Goal: Obtain resource: Download file/media

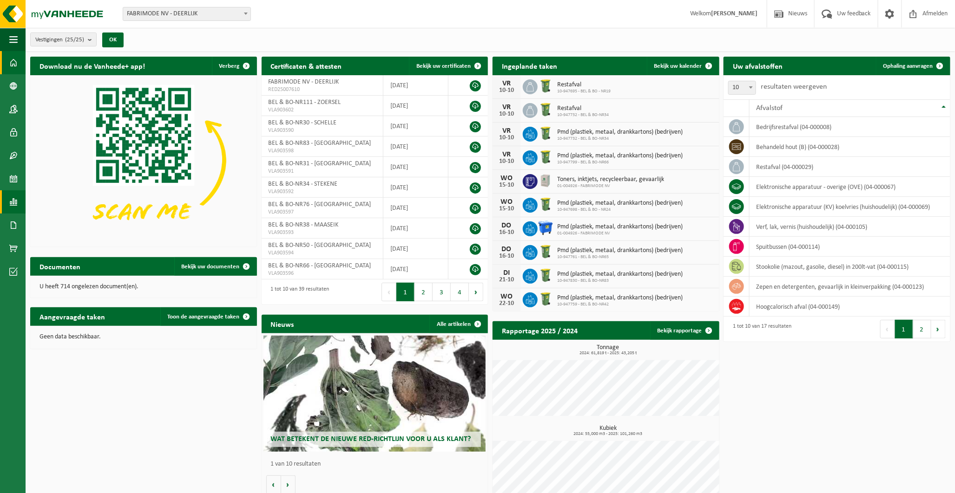
click at [11, 198] on span at bounding box center [13, 201] width 8 height 23
click at [62, 202] on span "In grafiekvorm" at bounding box center [75, 202] width 42 height 18
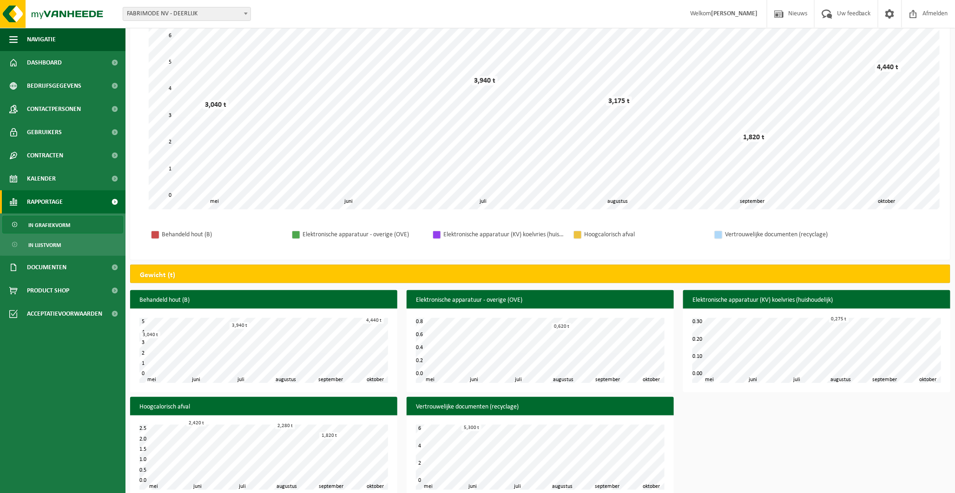
scroll to position [135, 0]
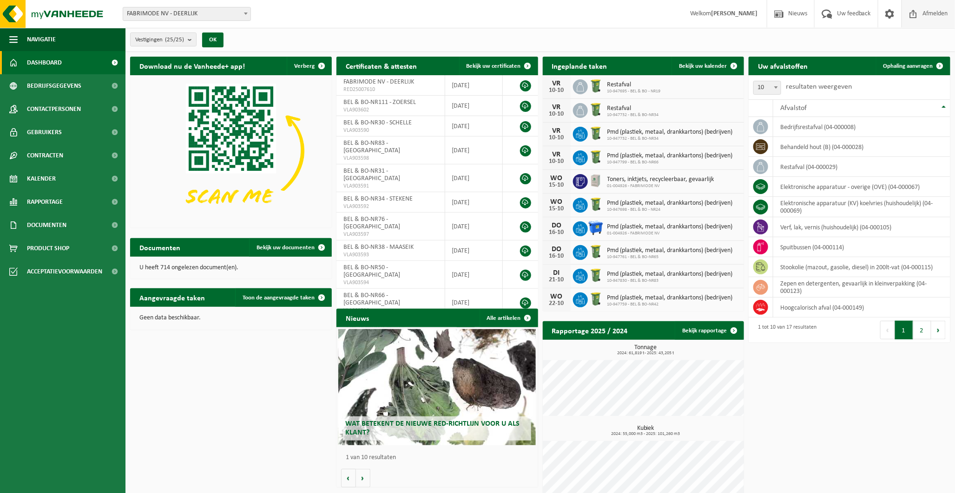
click at [931, 13] on span "Afmelden" at bounding box center [935, 13] width 30 height 27
click at [54, 201] on span "Rapportage" at bounding box center [45, 201] width 36 height 23
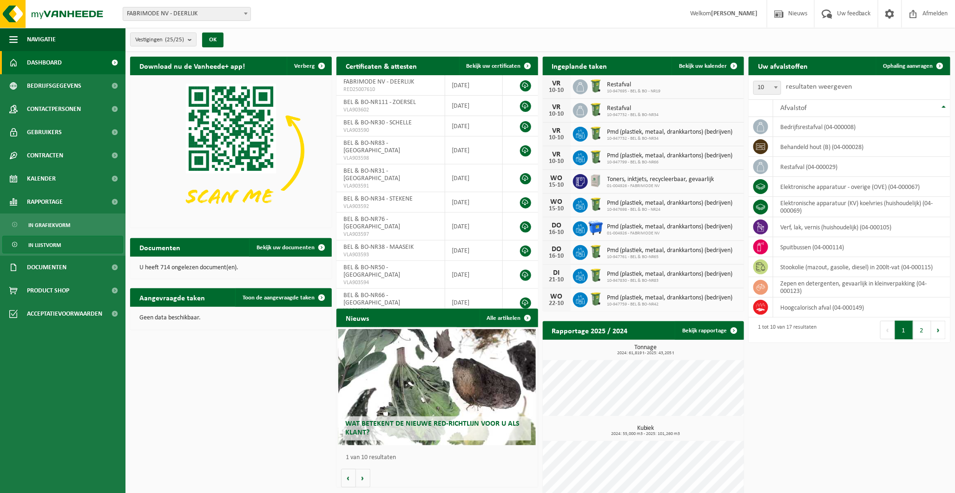
click at [49, 243] on span "In lijstvorm" at bounding box center [44, 245] width 33 height 18
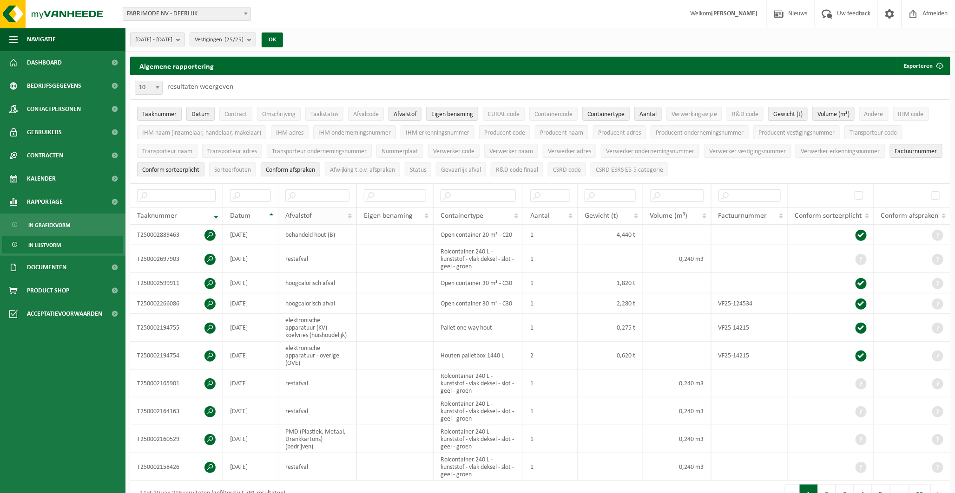
click at [350, 215] on th "Afvalstof" at bounding box center [317, 216] width 79 height 18
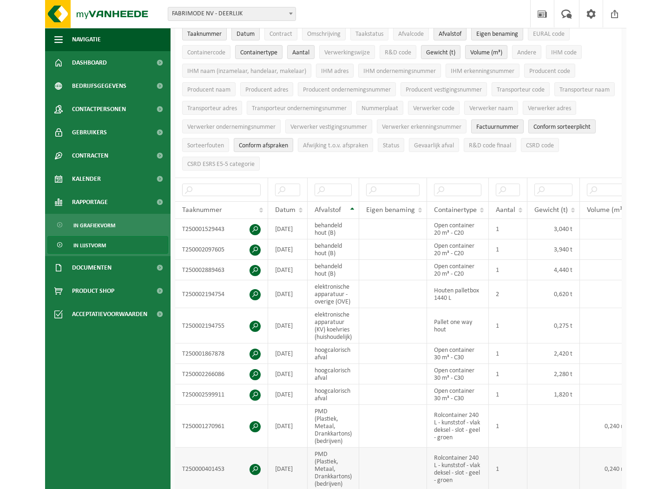
scroll to position [103, 0]
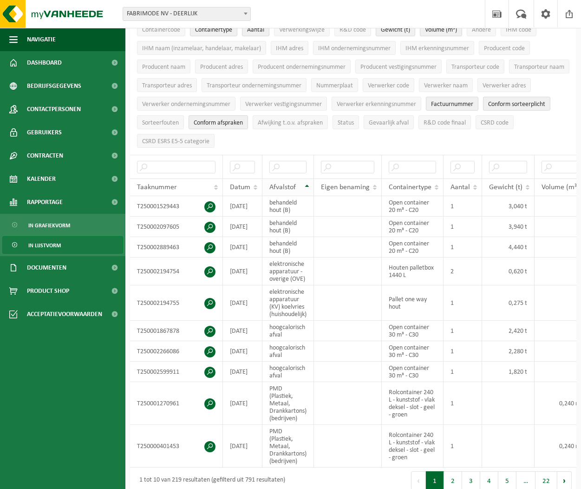
click at [308, 182] on th "Afvalstof" at bounding box center [288, 187] width 52 height 18
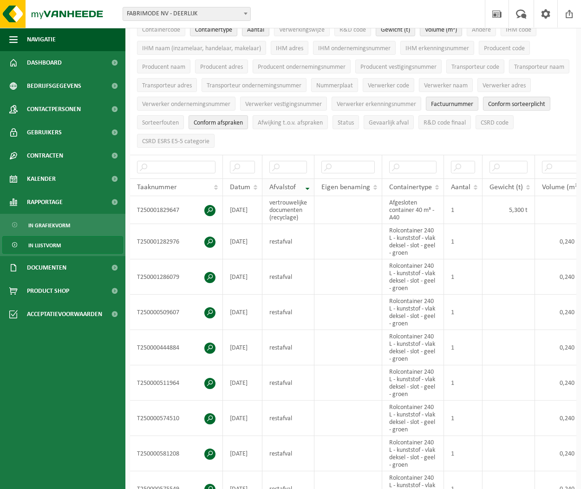
click at [296, 183] on div "Afvalstof" at bounding box center [285, 186] width 33 height 7
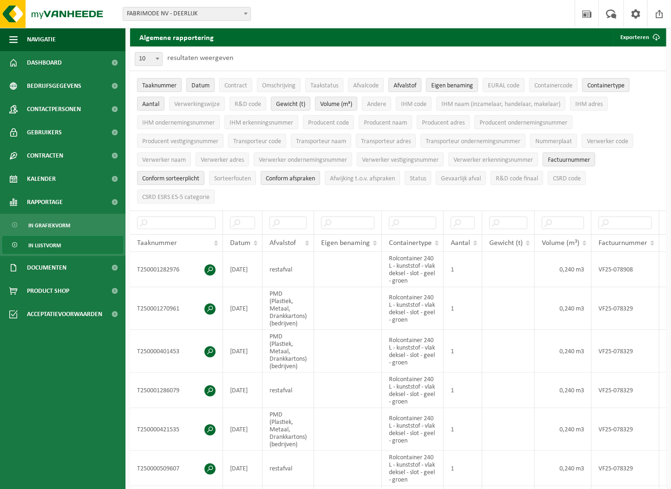
scroll to position [0, 0]
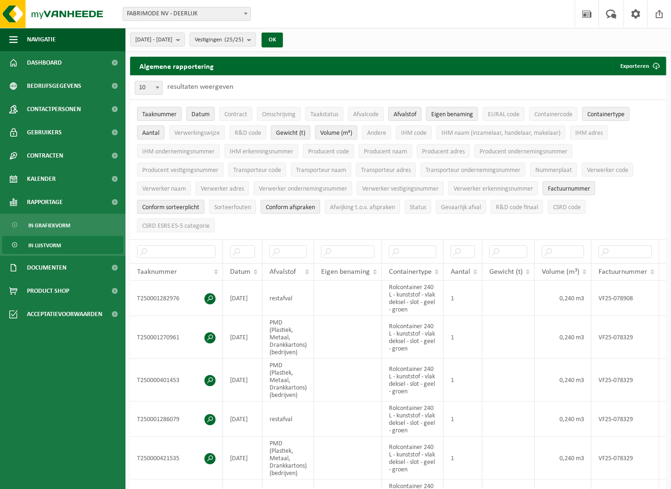
click at [397, 113] on span "Afvalstof" at bounding box center [404, 114] width 23 height 7
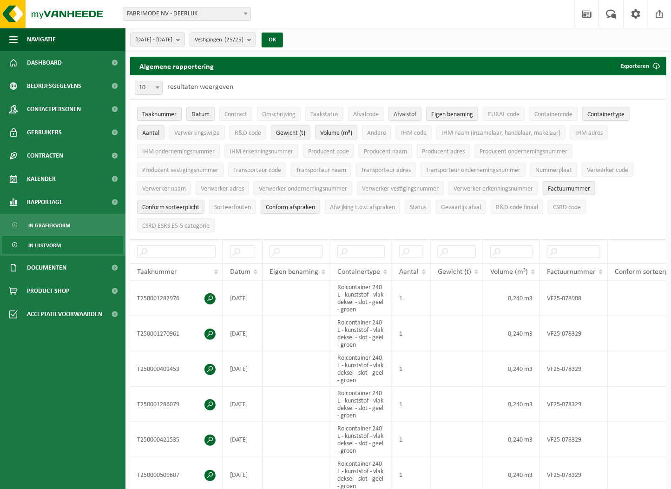
click at [397, 113] on span "Afvalstof" at bounding box center [404, 114] width 23 height 7
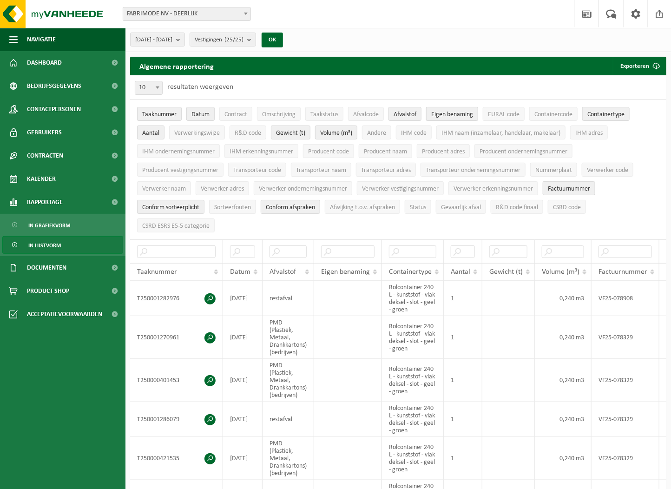
click at [449, 111] on span "Eigen benaming" at bounding box center [452, 114] width 42 height 7
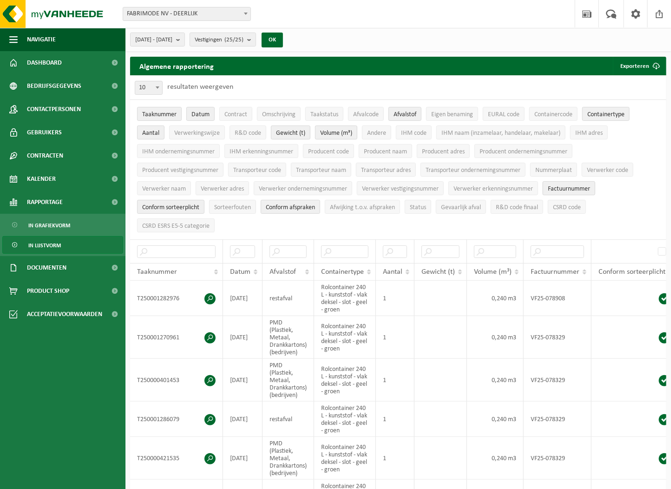
click at [571, 186] on span "Factuurnummer" at bounding box center [569, 188] width 42 height 7
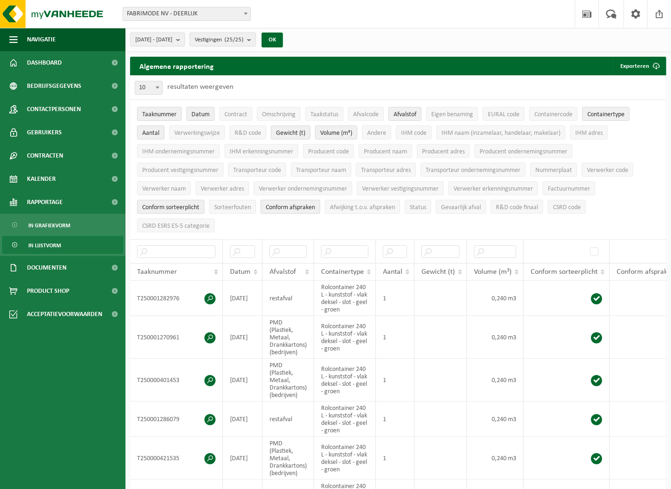
click at [282, 207] on span "Conform afspraken" at bounding box center [290, 207] width 49 height 7
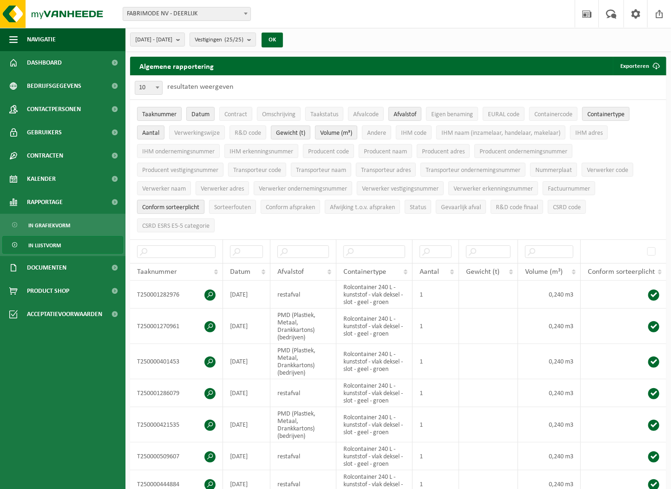
click at [193, 205] on span "Conform sorteerplicht" at bounding box center [170, 207] width 57 height 7
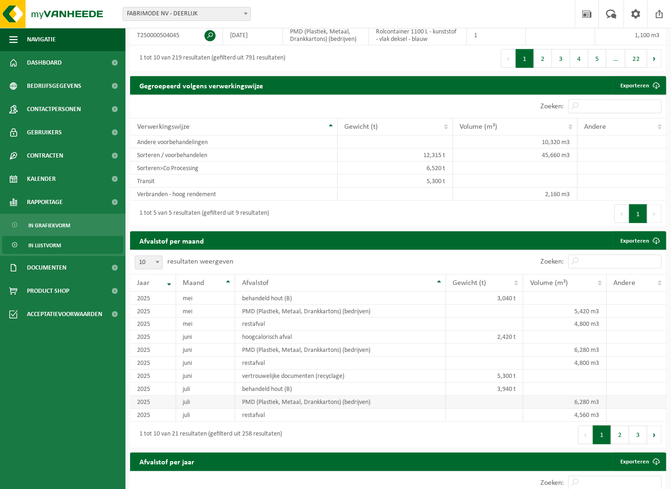
scroll to position [412, 0]
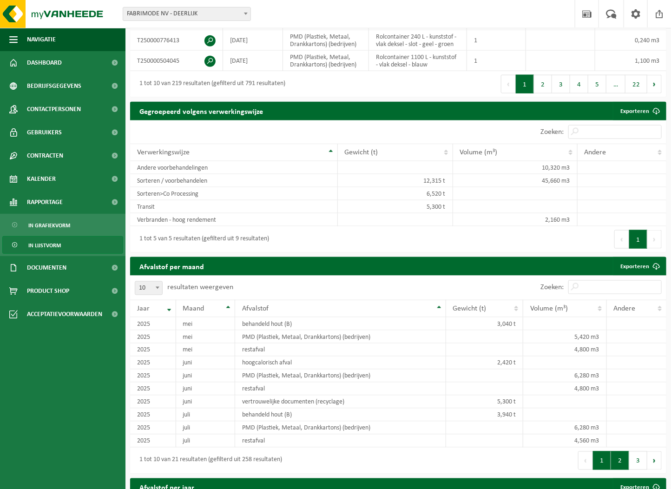
click at [621, 460] on button "2" at bounding box center [620, 460] width 18 height 19
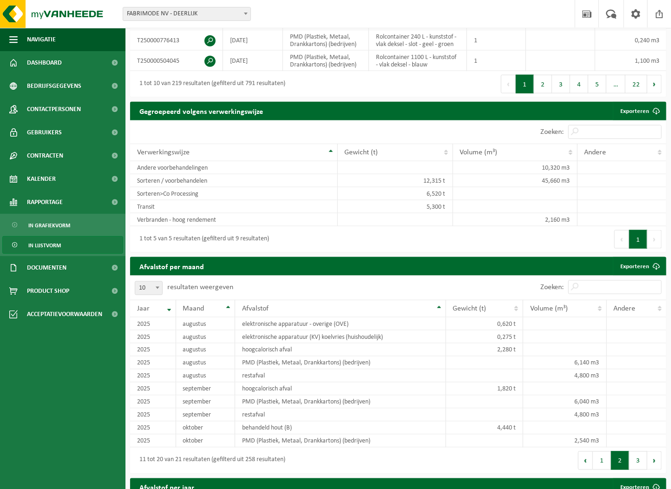
click at [159, 287] on span at bounding box center [157, 287] width 9 height 12
select select "25"
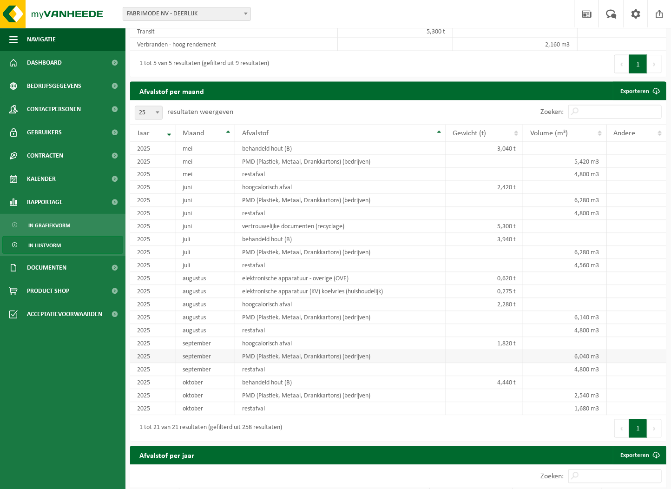
scroll to position [619, 0]
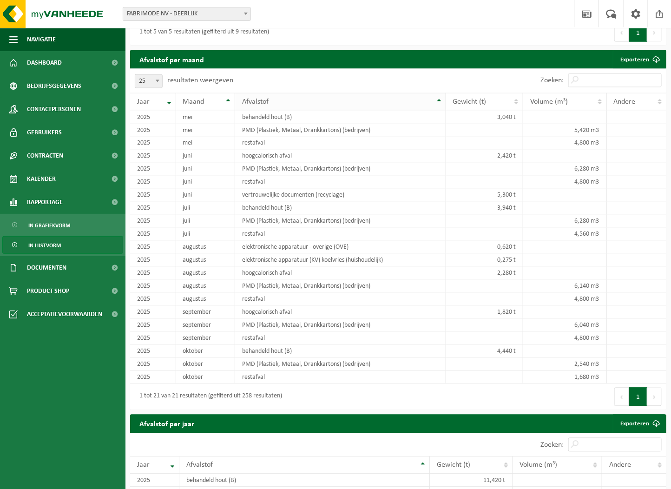
click at [438, 99] on th "Afvalstof" at bounding box center [340, 102] width 211 height 18
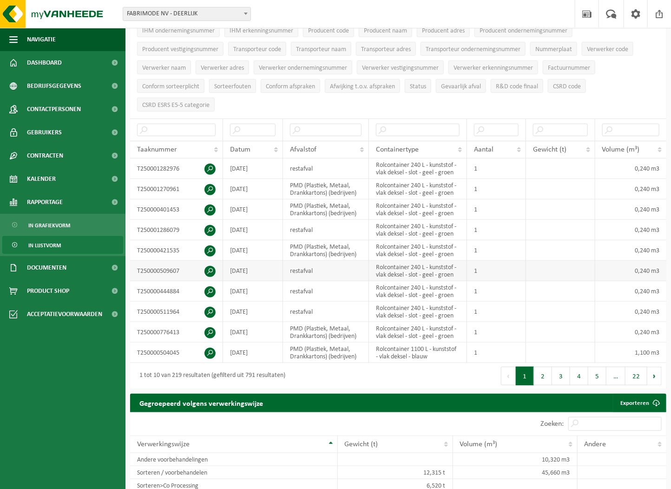
scroll to position [103, 0]
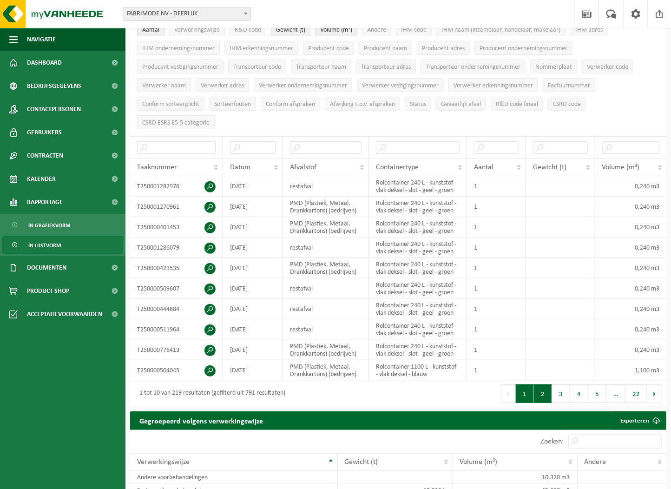
click at [542, 394] on button "2" at bounding box center [543, 393] width 18 height 19
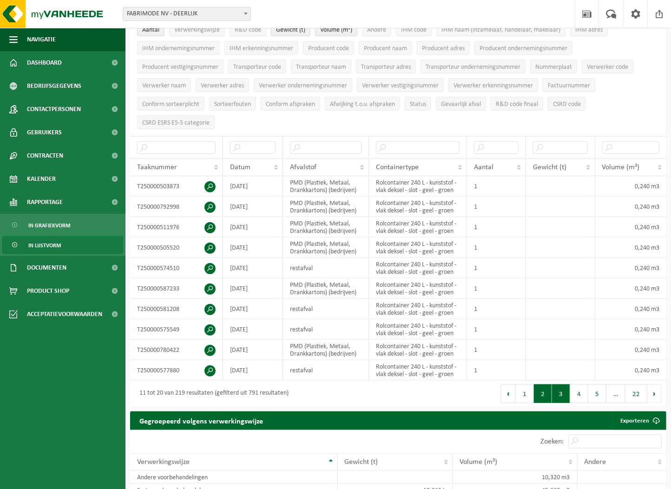
click at [562, 393] on button "3" at bounding box center [561, 393] width 18 height 19
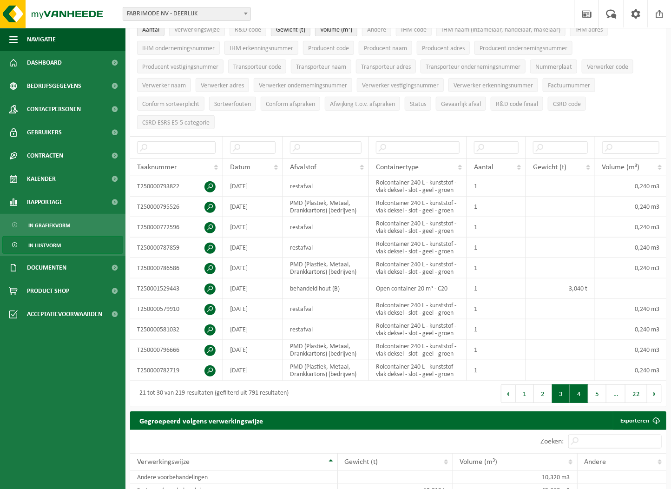
click at [575, 392] on button "4" at bounding box center [579, 393] width 18 height 19
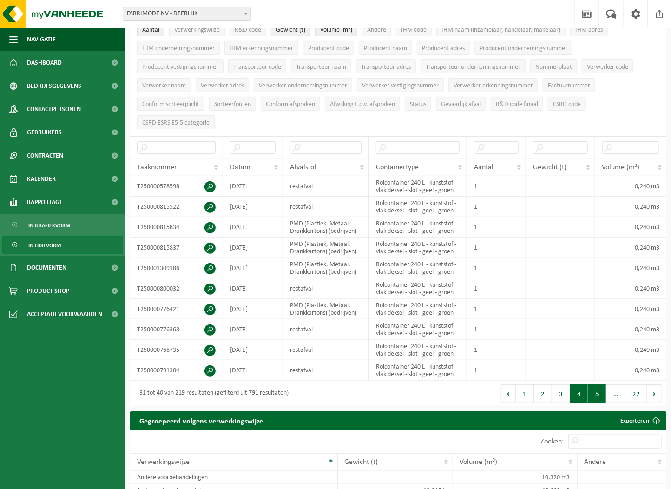
click at [589, 393] on button "5" at bounding box center [597, 393] width 18 height 19
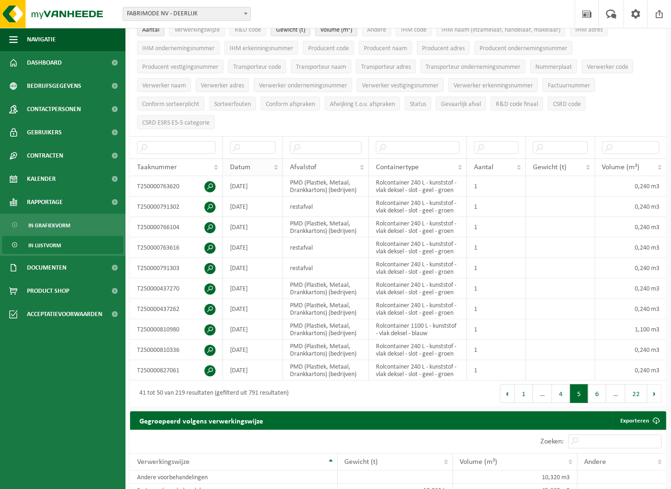
click at [277, 164] on th "Datum" at bounding box center [253, 167] width 60 height 18
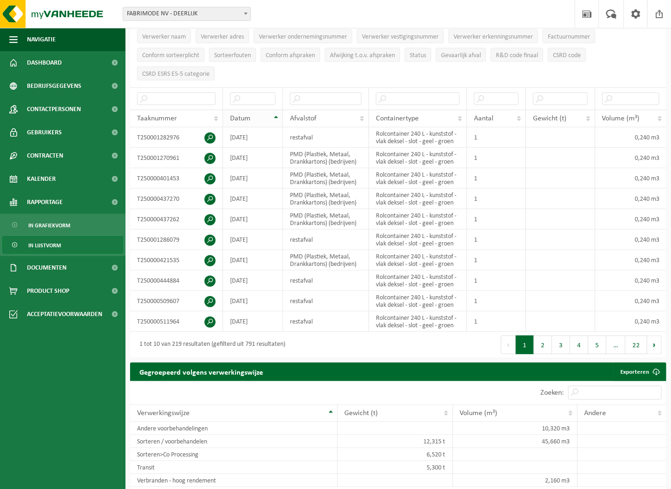
scroll to position [155, 0]
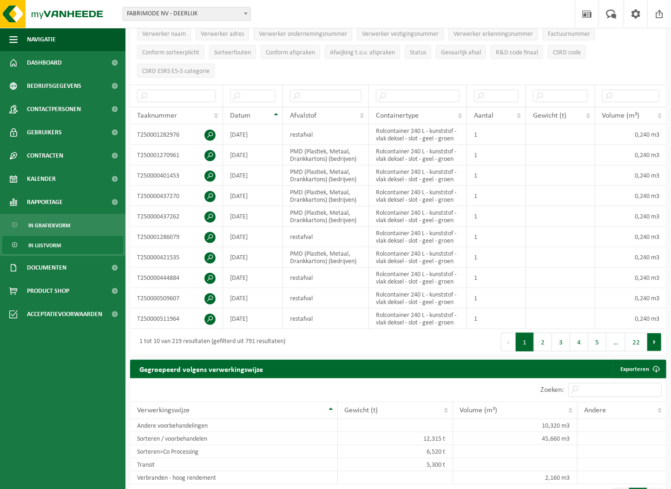
click at [652, 340] on button "Volgende" at bounding box center [654, 342] width 14 height 19
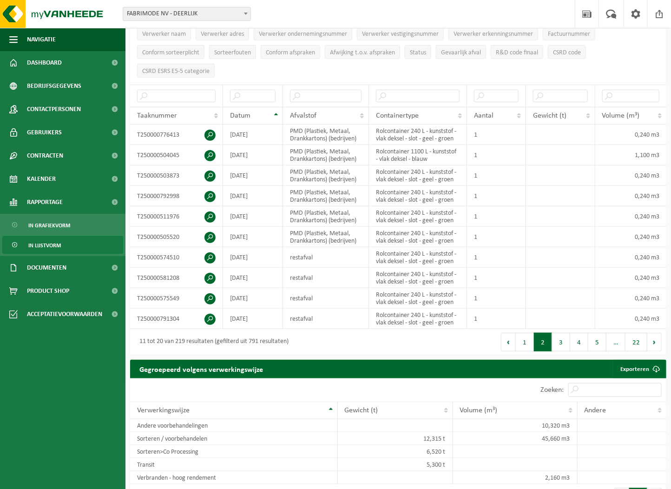
click at [652, 340] on button "Volgende" at bounding box center [654, 342] width 14 height 19
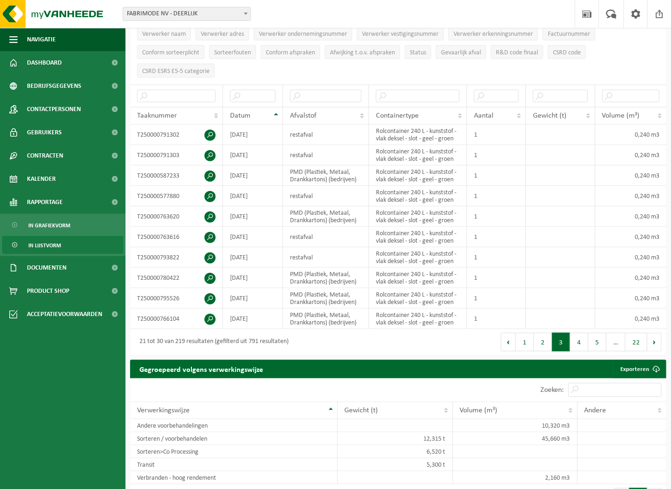
click at [652, 340] on button "Volgende" at bounding box center [654, 342] width 14 height 19
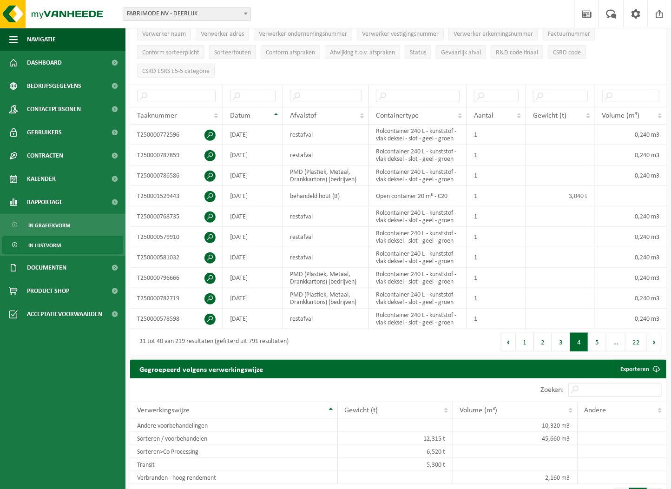
click at [652, 340] on button "Volgende" at bounding box center [654, 342] width 14 height 19
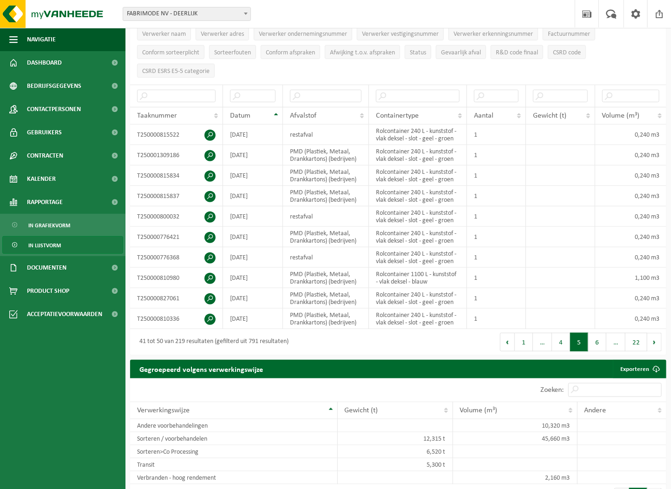
click at [652, 340] on button "Volgende" at bounding box center [654, 342] width 14 height 19
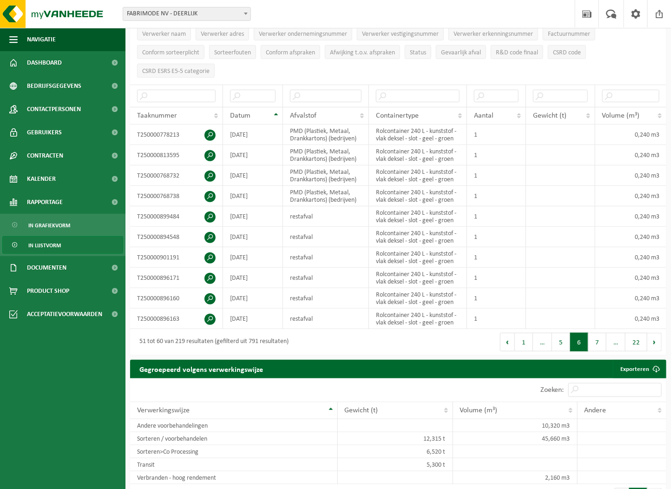
click at [652, 340] on button "Volgende" at bounding box center [654, 342] width 14 height 19
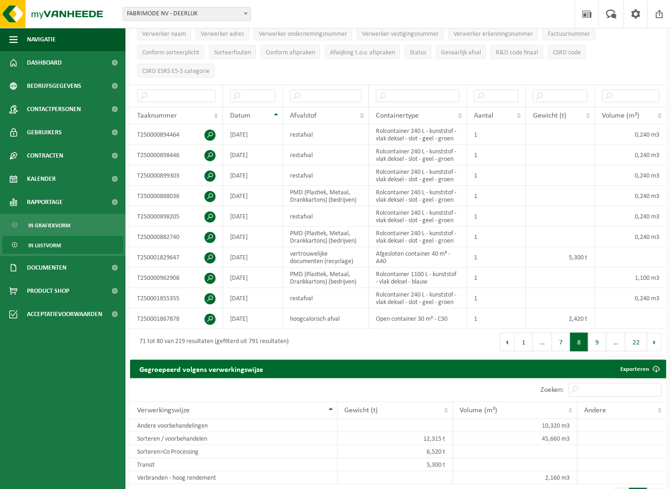
click at [652, 340] on button "Volgende" at bounding box center [654, 342] width 14 height 19
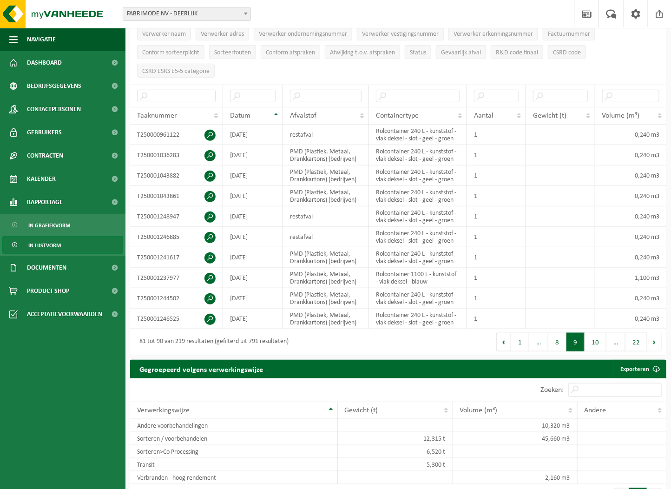
click at [652, 340] on button "Volgende" at bounding box center [654, 342] width 14 height 19
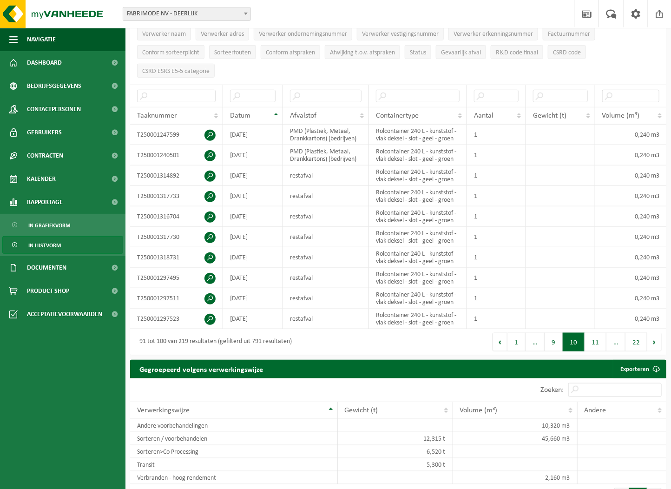
click at [652, 340] on button "Volgende" at bounding box center [654, 342] width 14 height 19
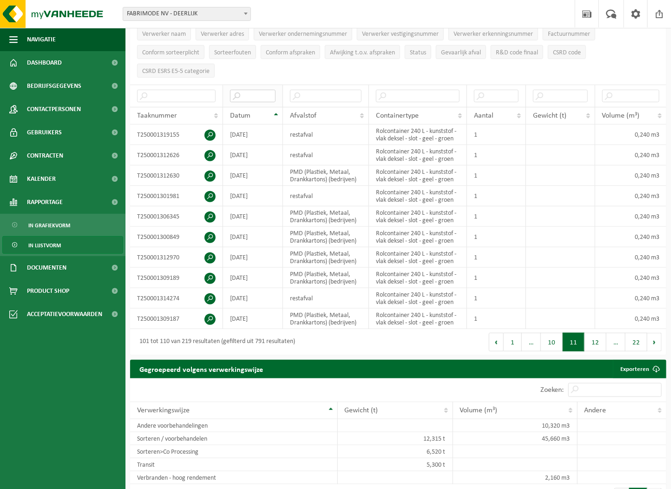
click at [243, 92] on input "text" at bounding box center [253, 96] width 46 height 13
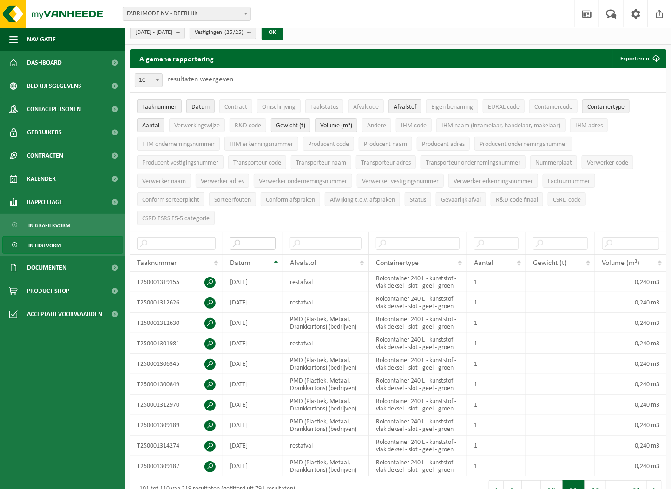
scroll to position [0, 0]
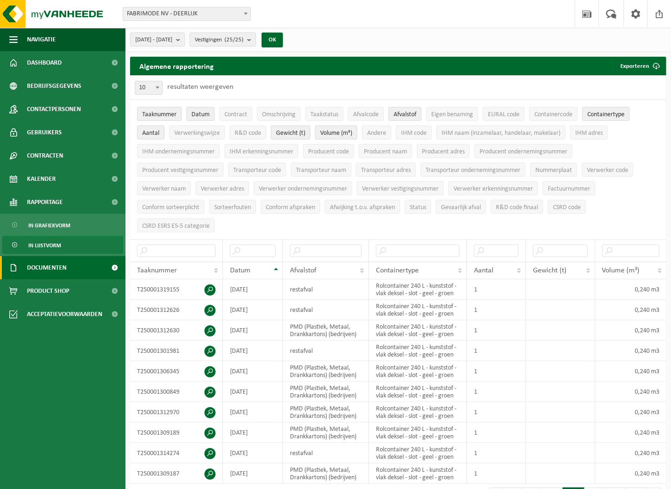
click at [49, 268] on span "Documenten" at bounding box center [46, 267] width 39 height 23
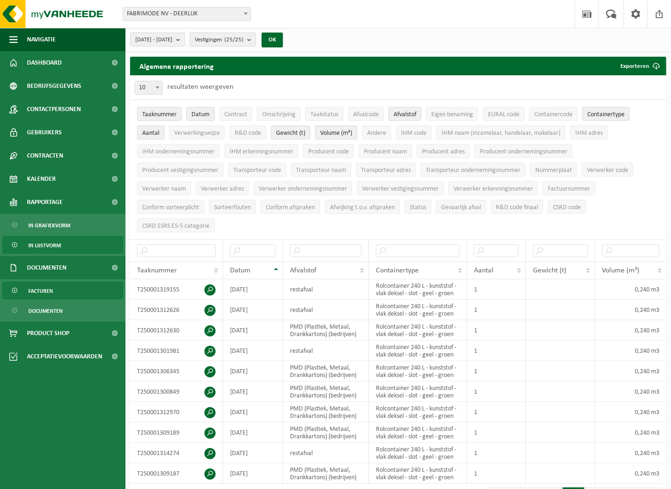
click at [52, 286] on span "Facturen" at bounding box center [40, 291] width 25 height 18
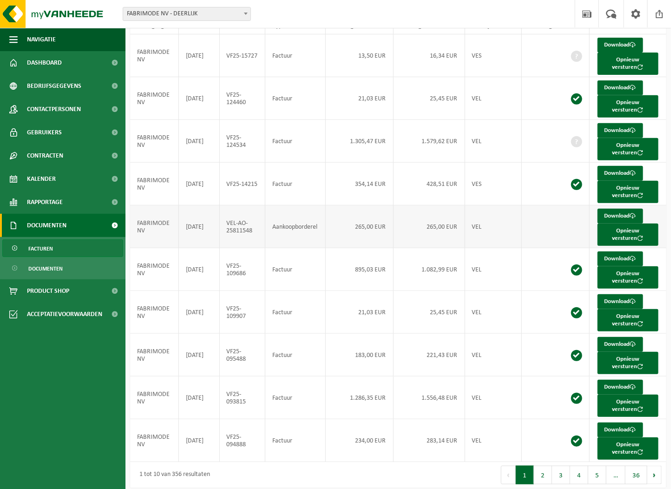
scroll to position [109, 0]
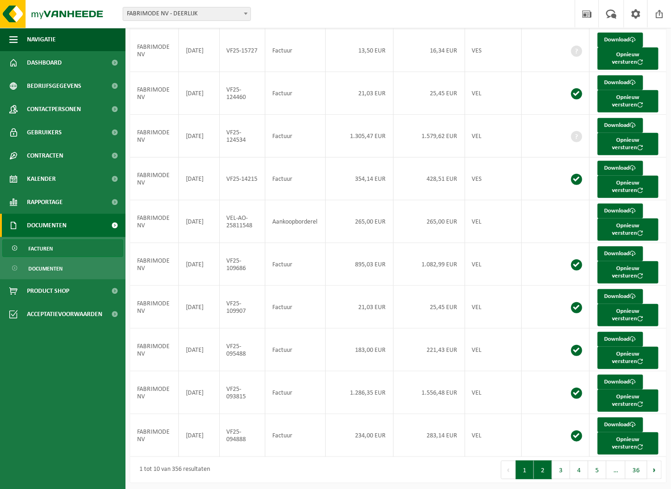
click at [549, 469] on button "2" at bounding box center [543, 469] width 18 height 19
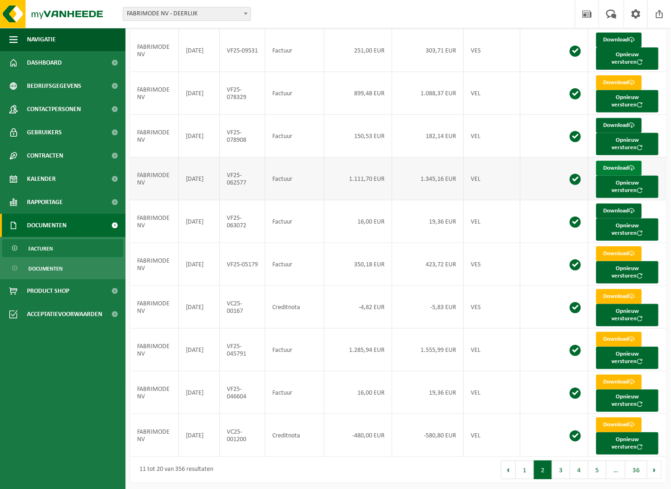
click at [612, 164] on link "Download" at bounding box center [619, 168] width 46 height 15
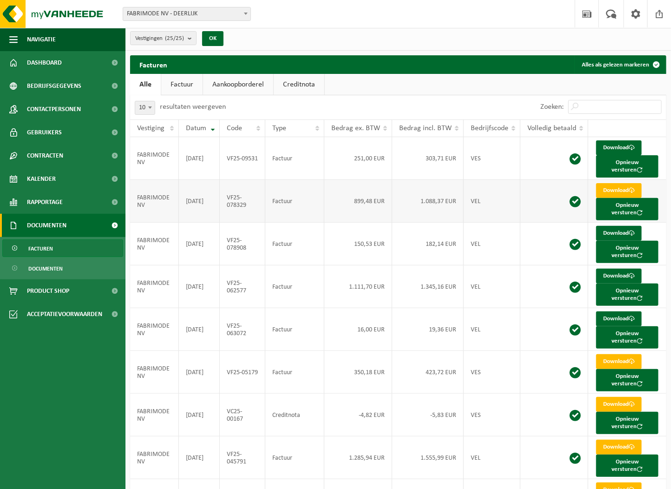
scroll to position [0, 0]
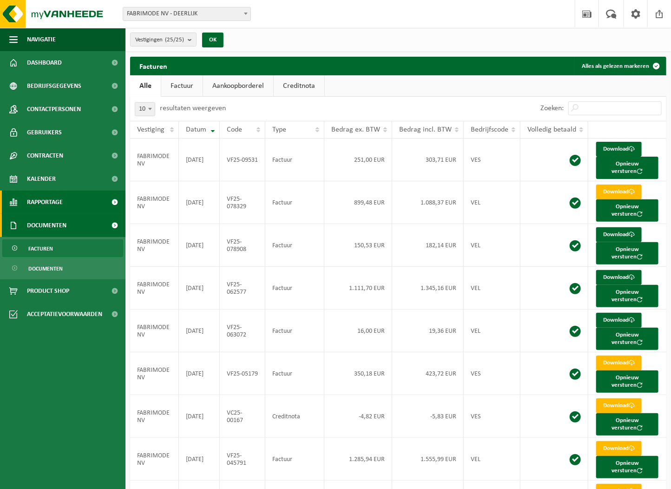
click at [52, 203] on span "Rapportage" at bounding box center [45, 201] width 36 height 23
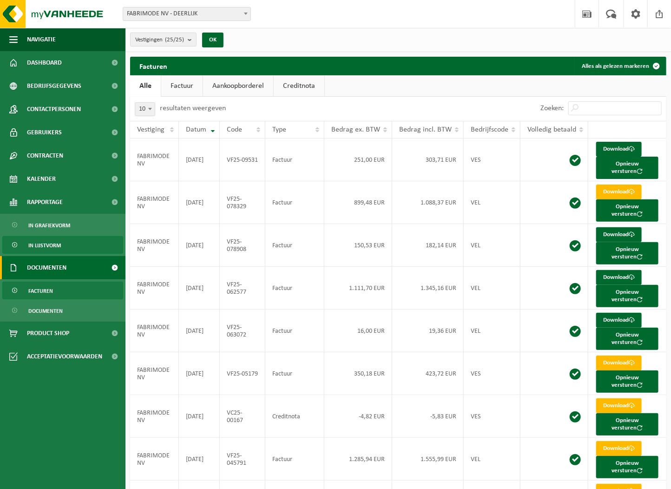
click at [53, 245] on span "In lijstvorm" at bounding box center [44, 245] width 33 height 18
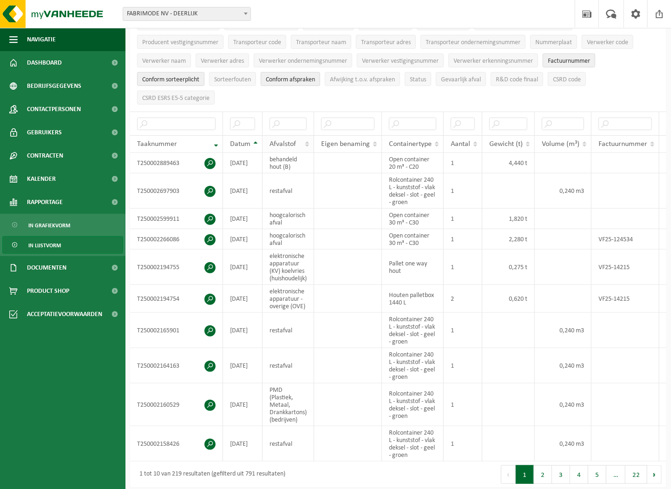
scroll to position [103, 0]
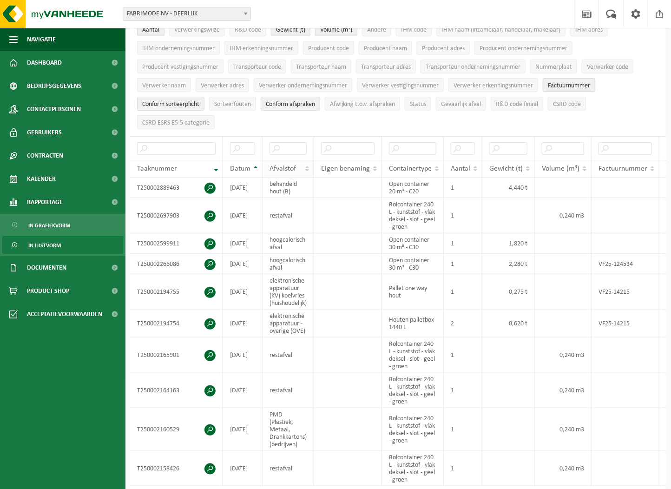
click at [309, 163] on th "Afvalstof" at bounding box center [288, 169] width 52 height 18
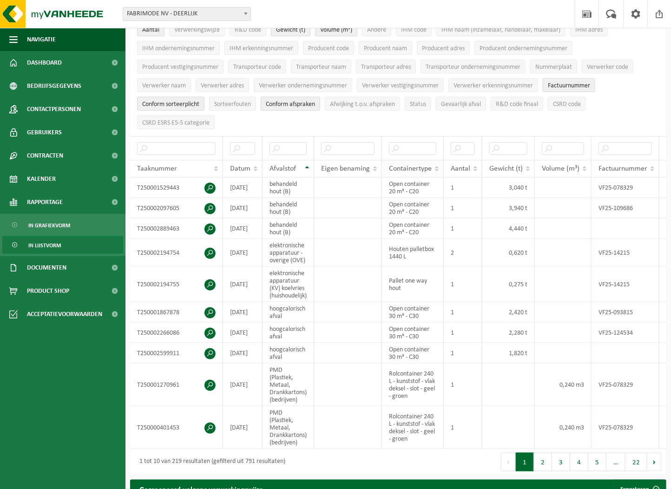
click at [440, 164] on th "Containertype" at bounding box center [413, 169] width 62 height 18
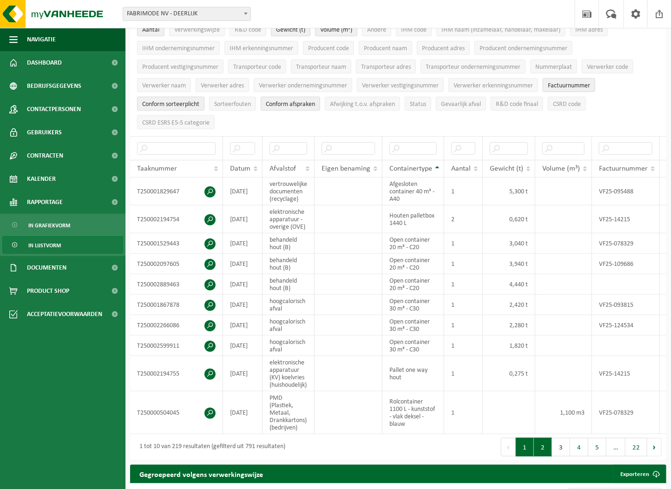
click at [542, 445] on button "2" at bounding box center [543, 447] width 18 height 19
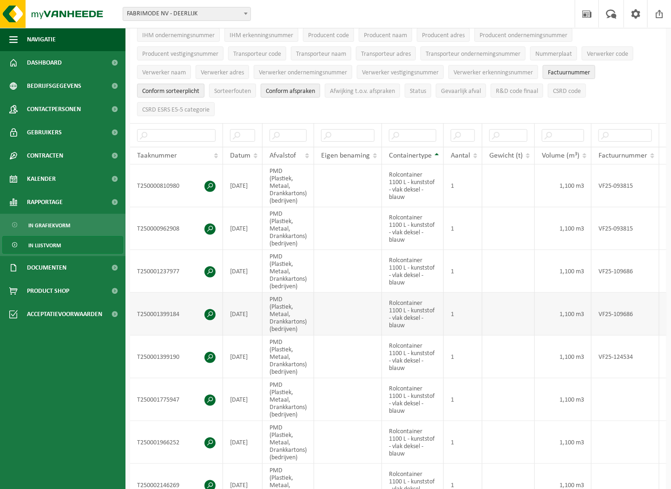
scroll to position [113, 0]
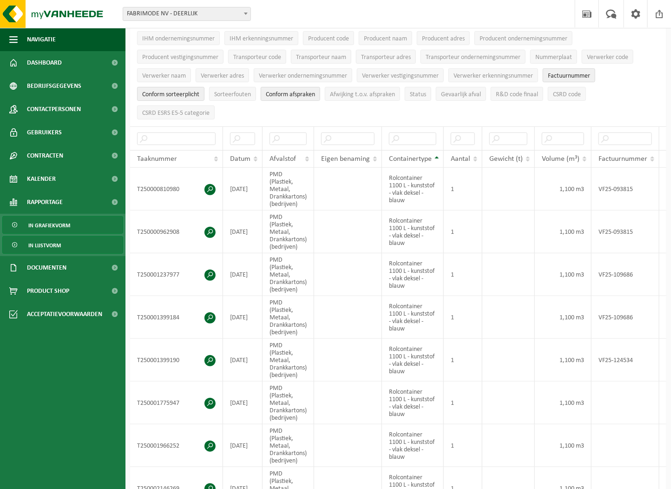
click at [58, 223] on span "In grafiekvorm" at bounding box center [49, 225] width 42 height 18
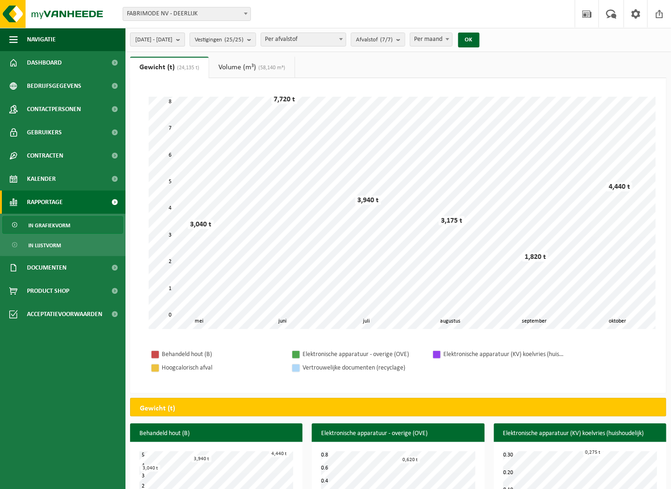
click at [185, 36] on button "2025-05-01 - 2025-10-10" at bounding box center [157, 40] width 55 height 14
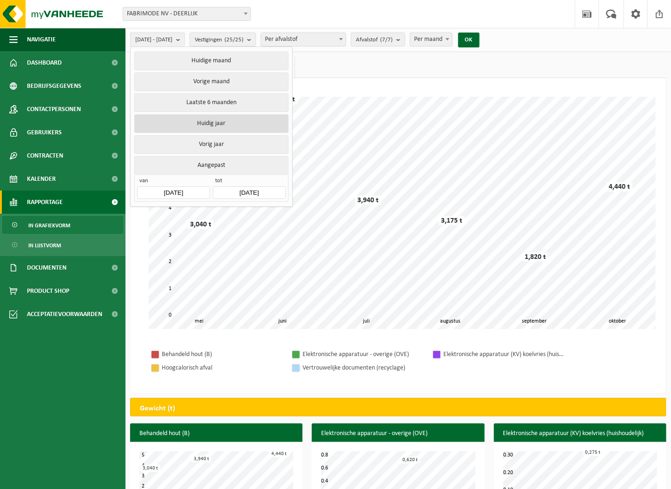
click at [205, 118] on button "Huidig jaar" at bounding box center [211, 123] width 154 height 19
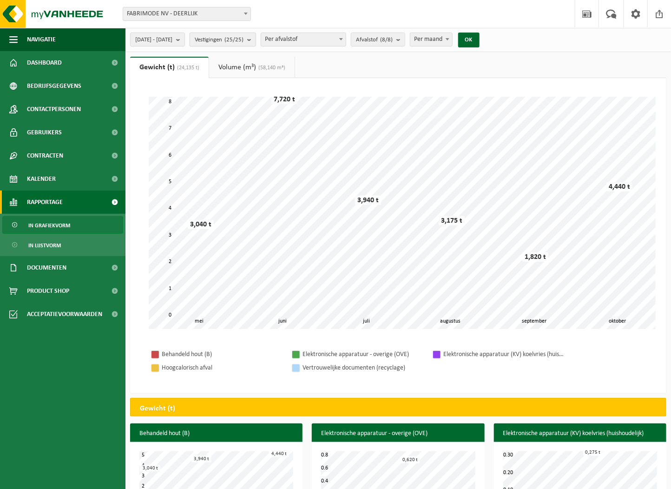
click at [256, 39] on button "Vestigingen (25/25)" at bounding box center [223, 40] width 66 height 14
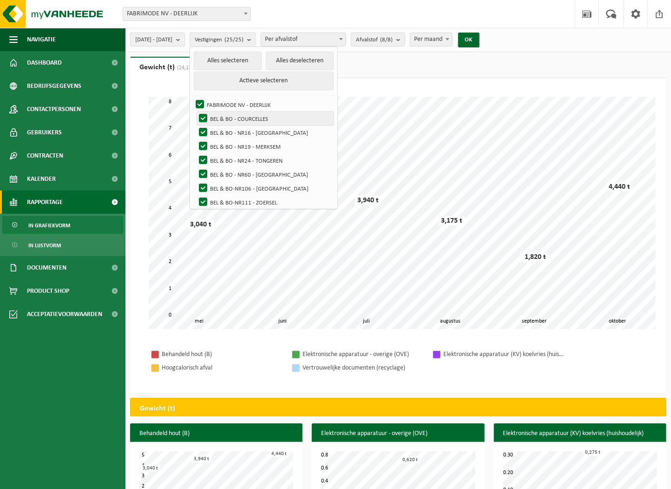
click at [239, 114] on label "BEL & BO - COURCELLES" at bounding box center [265, 118] width 137 height 14
click at [196, 111] on input "BEL & BO - COURCELLES" at bounding box center [195, 111] width 0 height 0
checkbox input "false"
click at [237, 131] on label "BEL & BO - NR16 - [GEOGRAPHIC_DATA]" at bounding box center [265, 132] width 137 height 14
click at [196, 125] on input "BEL & BO - NR16 - [GEOGRAPHIC_DATA]" at bounding box center [195, 125] width 0 height 0
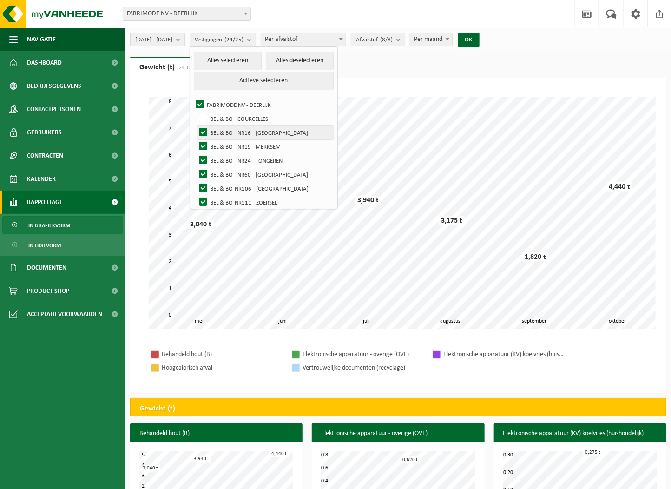
checkbox input "false"
click at [237, 139] on label "BEL & BO - NR19 - MERKSEM" at bounding box center [265, 146] width 137 height 14
click at [196, 139] on input "BEL & BO - NR19 - MERKSEM" at bounding box center [195, 139] width 0 height 0
checkbox input "false"
click at [237, 158] on label "BEL & BO - NR24 - TONGEREN" at bounding box center [265, 160] width 137 height 14
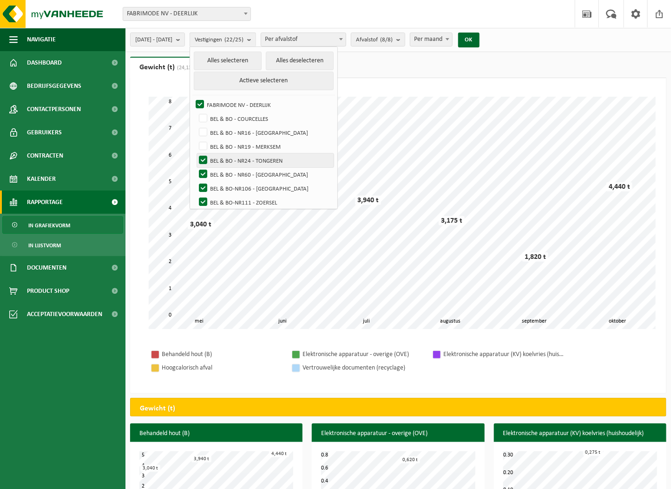
click at [196, 153] on input "BEL & BO - NR24 - TONGEREN" at bounding box center [195, 153] width 0 height 0
checkbox input "false"
click at [237, 175] on label "BEL & BO - NR60 - [GEOGRAPHIC_DATA]" at bounding box center [265, 174] width 137 height 14
click at [196, 167] on input "BEL & BO - NR60 - [GEOGRAPHIC_DATA]" at bounding box center [195, 167] width 0 height 0
checkbox input "false"
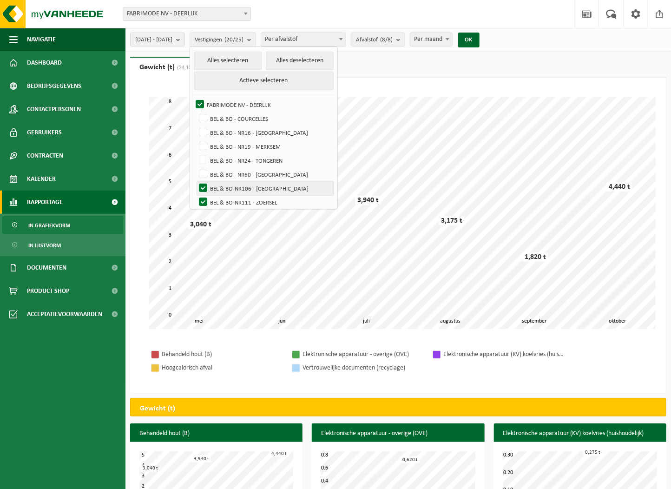
drag, startPoint x: 237, startPoint y: 187, endPoint x: 240, endPoint y: 198, distance: 11.4
click at [237, 188] on label "BEL & BO-NR106 - [GEOGRAPHIC_DATA]" at bounding box center [265, 188] width 137 height 14
click at [196, 181] on input "BEL & BO-NR106 - [GEOGRAPHIC_DATA]" at bounding box center [195, 181] width 0 height 0
checkbox input "false"
click at [240, 199] on label "BEL & BO-NR111 - ZOERSEL" at bounding box center [265, 202] width 137 height 14
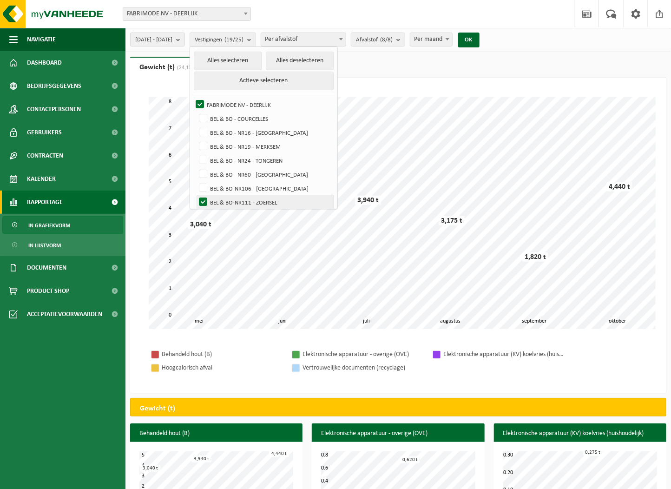
click at [196, 195] on input "BEL & BO-NR111 - ZOERSEL" at bounding box center [195, 195] width 0 height 0
checkbox input "false"
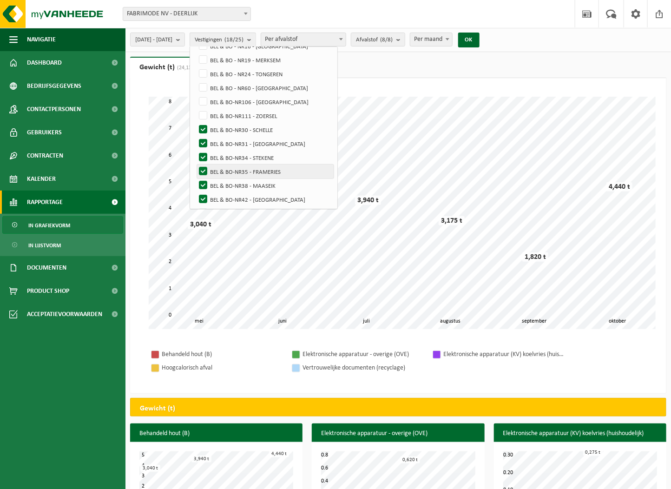
scroll to position [103, 0]
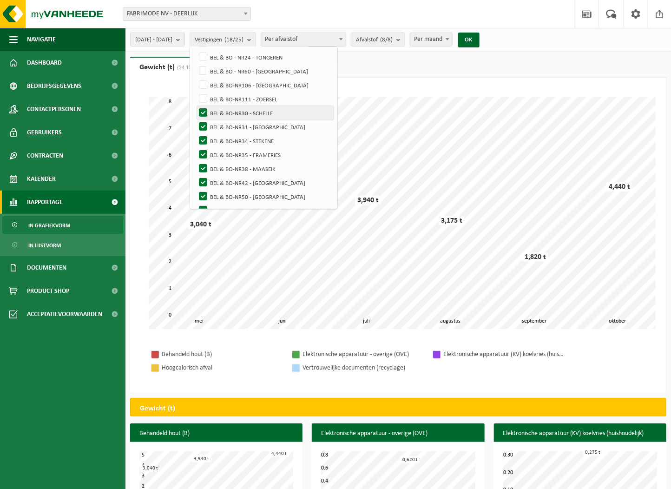
click at [235, 110] on label "BEL & BO-NR30 - SCHELLE" at bounding box center [265, 113] width 137 height 14
click at [196, 106] on input "BEL & BO-NR30 - SCHELLE" at bounding box center [195, 105] width 0 height 0
checkbox input "false"
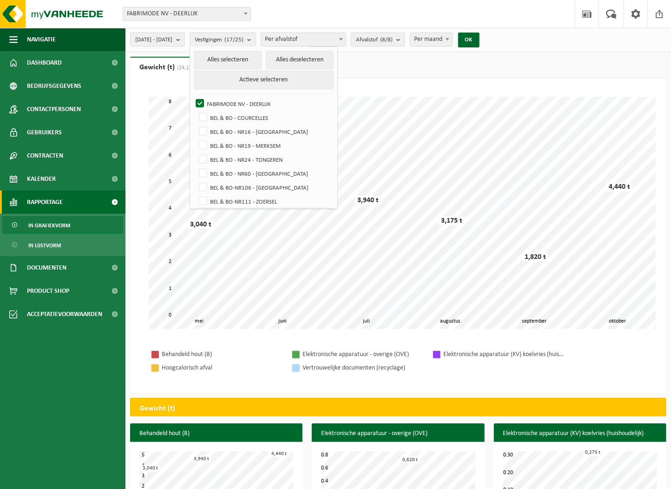
scroll to position [0, 0]
click at [225, 101] on label "FABRIMODE NV - DEERLIJK" at bounding box center [264, 105] width 140 height 14
click at [192, 98] on input "FABRIMODE NV - DEERLIJK" at bounding box center [192, 97] width 0 height 0
click at [225, 101] on label "FABRIMODE NV - DEERLIJK" at bounding box center [264, 105] width 140 height 14
click at [192, 98] on input "FABRIMODE NV - DEERLIJK" at bounding box center [192, 97] width 0 height 0
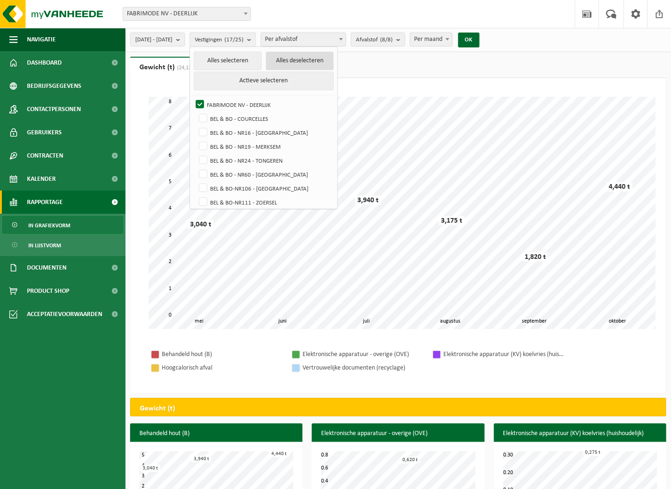
click at [305, 65] on button "Alles deselecteren" at bounding box center [300, 61] width 68 height 19
checkbox input "false"
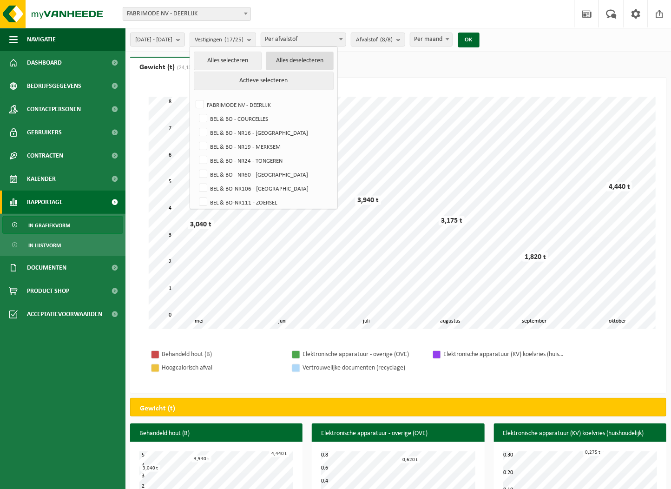
checkbox input "false"
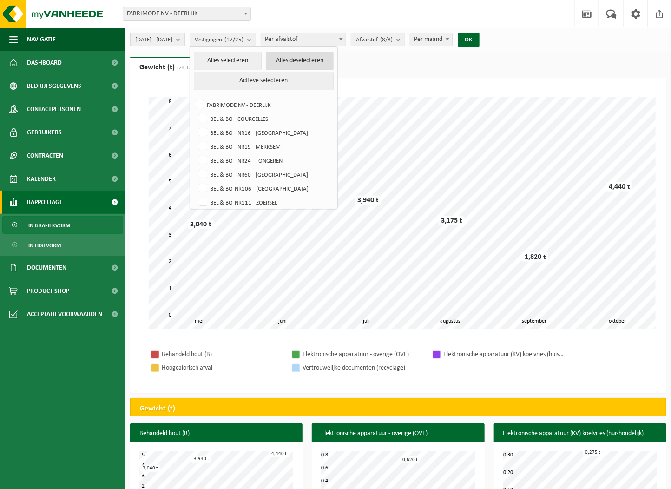
checkbox input "false"
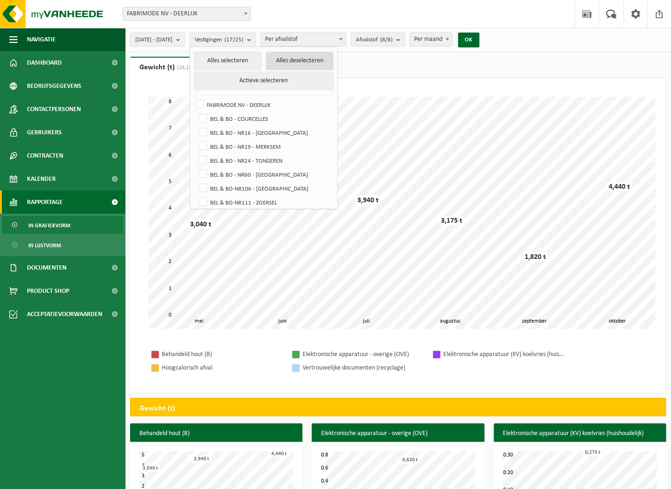
checkbox input "false"
click at [223, 103] on label "FABRIMODE NV - DEERLIJK" at bounding box center [264, 105] width 140 height 14
click at [192, 98] on input "FABRIMODE NV - DEERLIJK" at bounding box center [192, 97] width 0 height 0
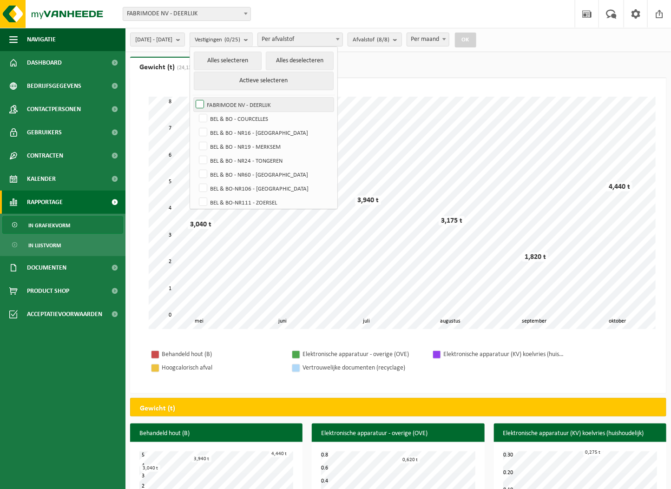
checkbox input "true"
click at [549, 40] on div "2025-01-01 - 2025-10-10 Huidige maand Vorige maand Laatste 6 maanden Huidig jaa…" at bounding box center [397, 40] width 545 height 24
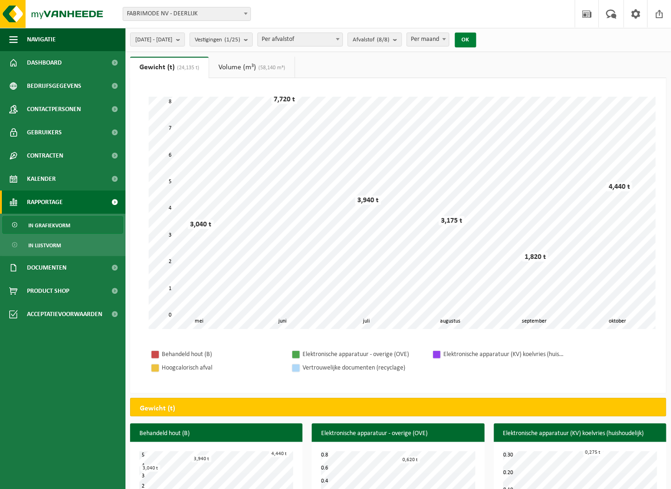
click at [476, 39] on button "OK" at bounding box center [465, 40] width 21 height 15
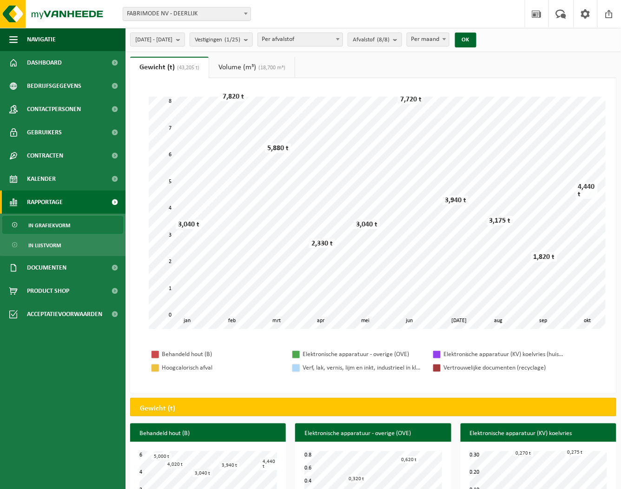
click at [340, 39] on b at bounding box center [338, 39] width 4 height 2
click at [342, 40] on span at bounding box center [337, 39] width 9 height 12
click at [401, 38] on b "submit" at bounding box center [397, 39] width 8 height 13
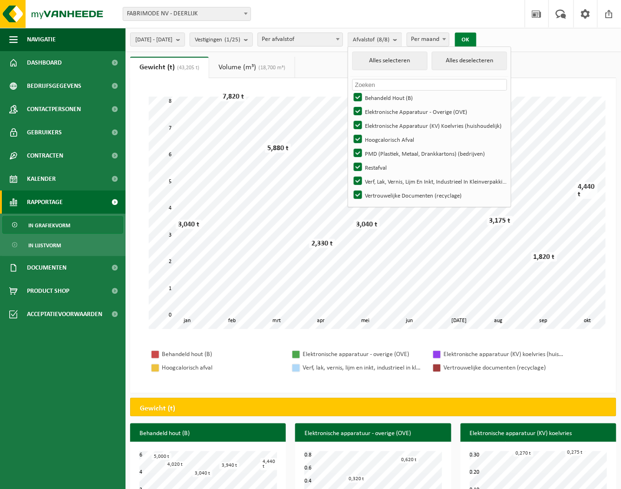
click at [476, 38] on button "OK" at bounding box center [465, 40] width 21 height 15
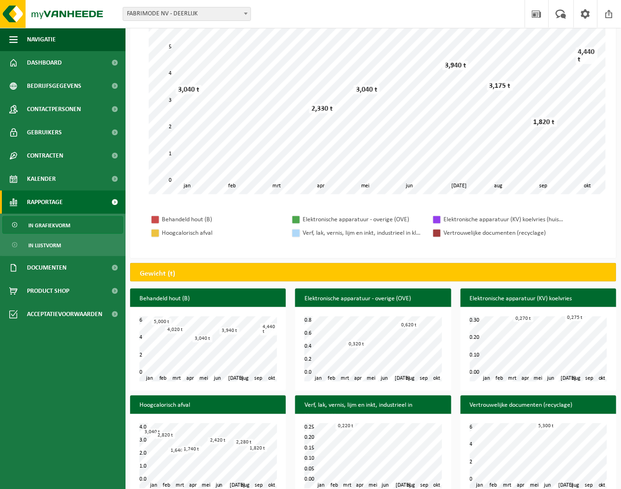
scroll to position [152, 0]
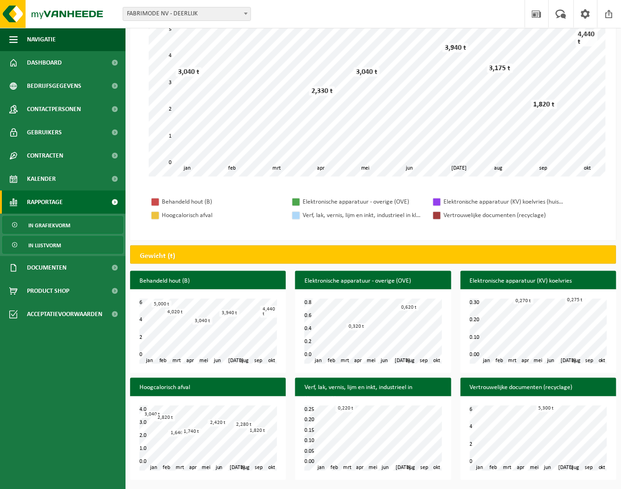
click at [57, 248] on span "In lijstvorm" at bounding box center [44, 245] width 33 height 18
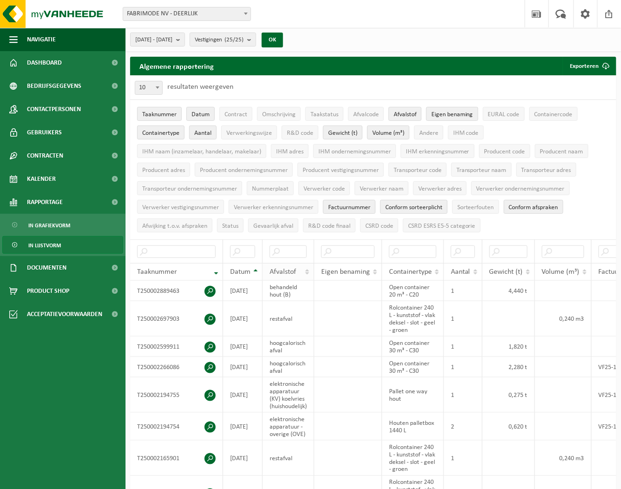
click at [310, 267] on th "Afvalstof" at bounding box center [288, 272] width 52 height 18
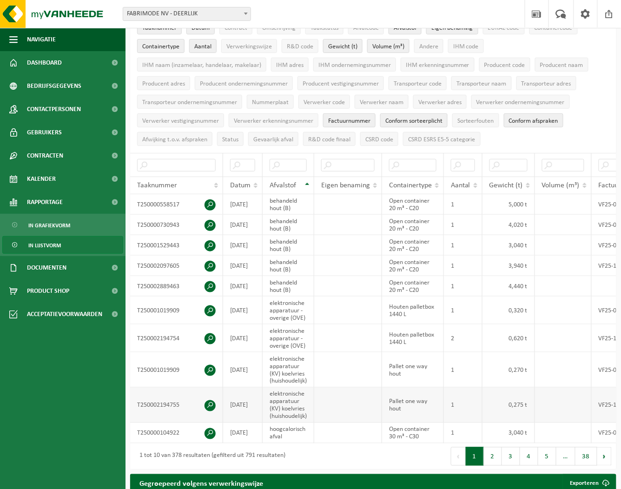
scroll to position [103, 0]
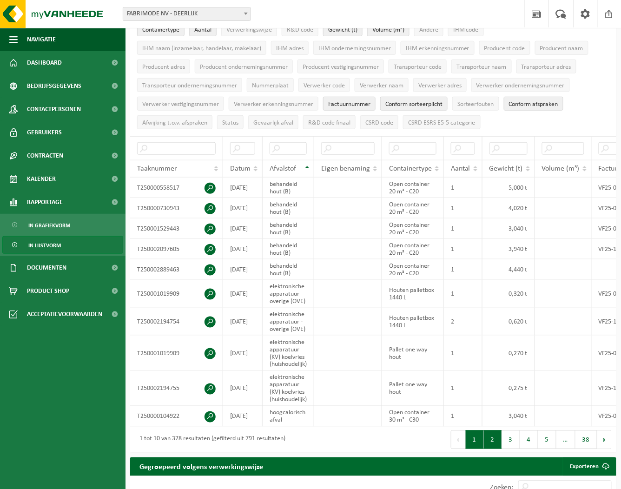
click at [491, 445] on button "2" at bounding box center [493, 439] width 18 height 19
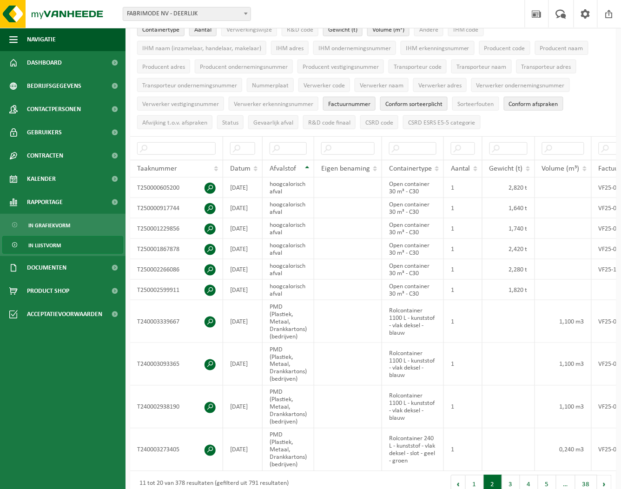
scroll to position [112, 0]
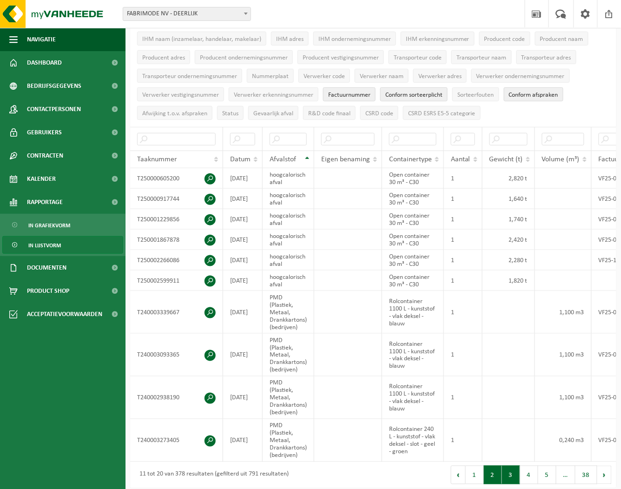
click at [511, 477] on button "3" at bounding box center [511, 474] width 18 height 19
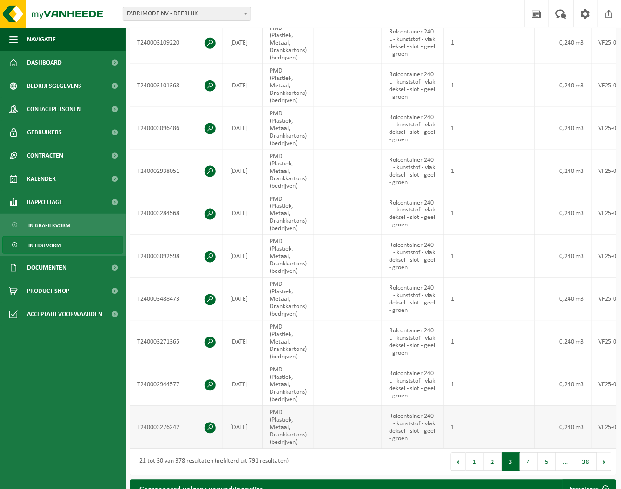
scroll to position [275, 0]
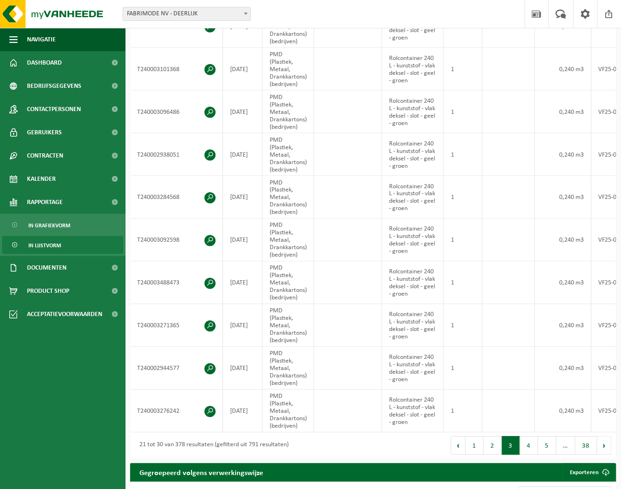
click at [533, 447] on button "4" at bounding box center [529, 445] width 18 height 19
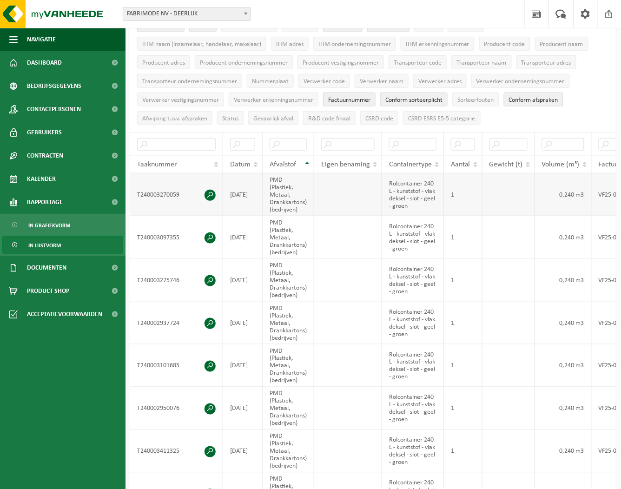
scroll to position [0, 0]
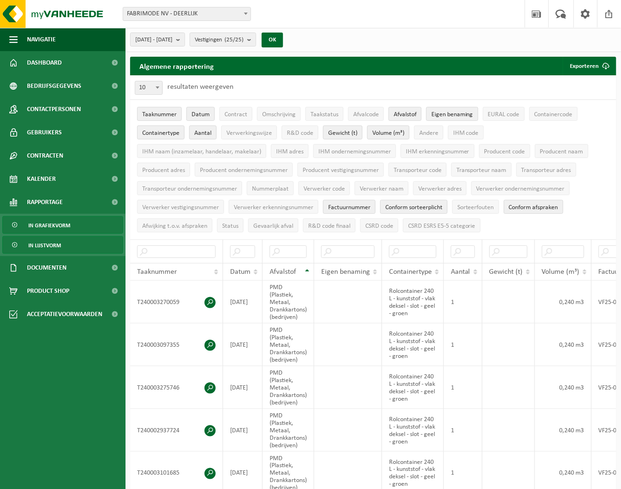
click at [53, 223] on span "In grafiekvorm" at bounding box center [49, 225] width 42 height 18
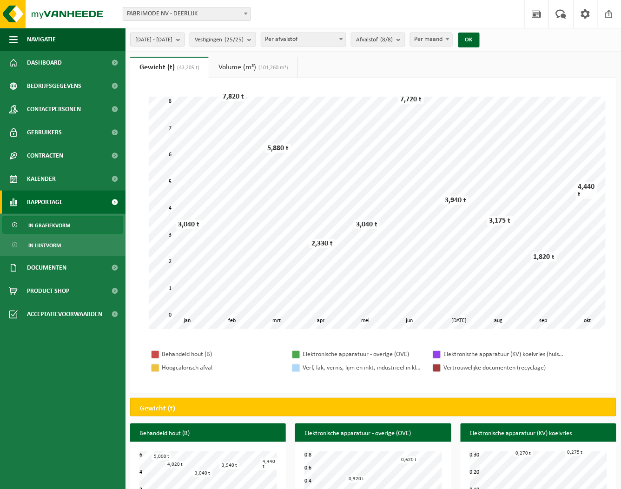
click at [243, 41] on count "(25/25)" at bounding box center [233, 40] width 19 height 6
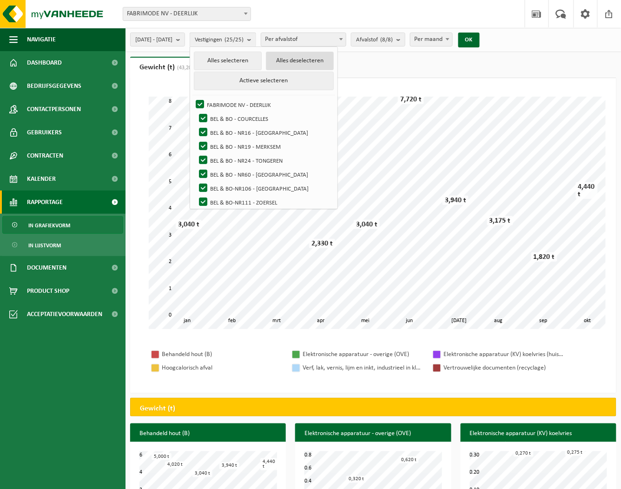
drag, startPoint x: 305, startPoint y: 60, endPoint x: 299, endPoint y: 66, distance: 8.2
click at [305, 59] on button "Alles deselecteren" at bounding box center [300, 61] width 68 height 19
checkbox input "false"
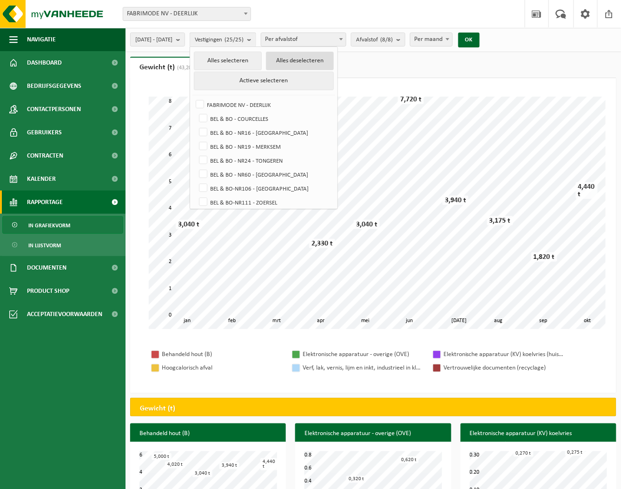
checkbox input "false"
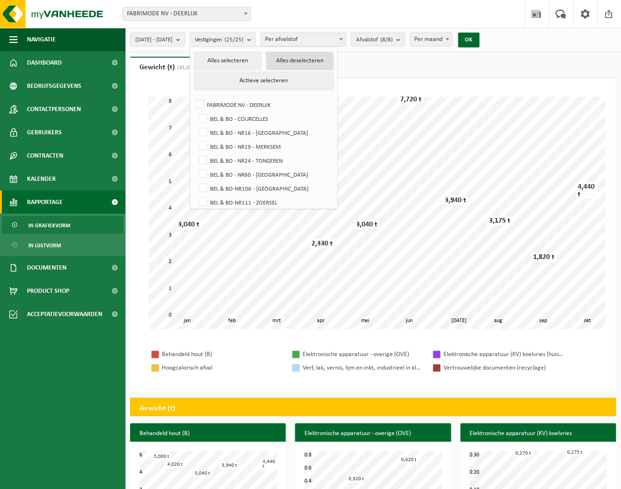
checkbox input "false"
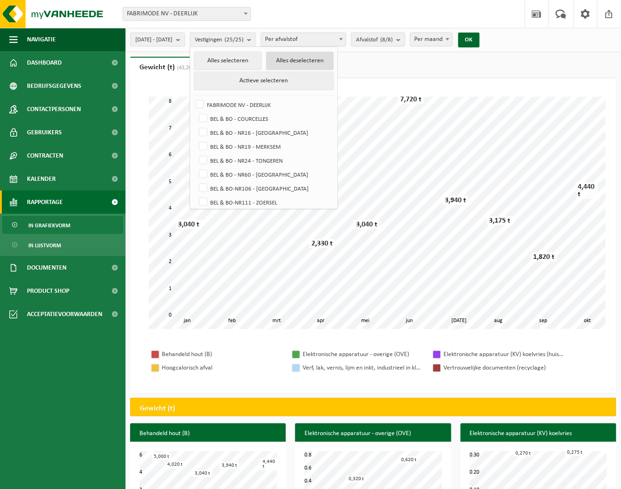
checkbox input "false"
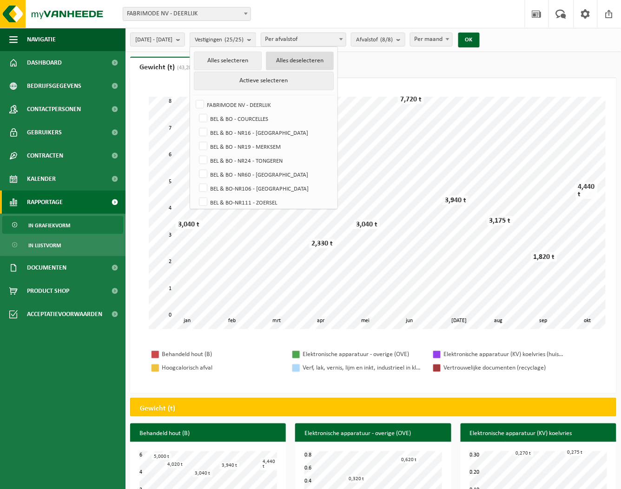
checkbox input "false"
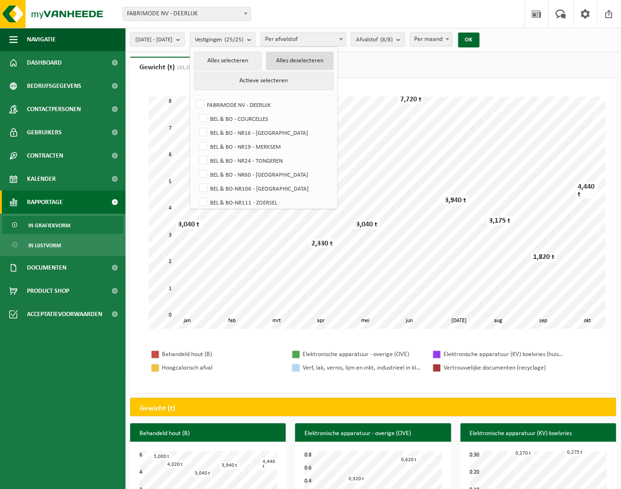
checkbox input "false"
click at [227, 101] on label "FABRIMODE NV - DEERLIJK" at bounding box center [264, 105] width 140 height 14
click at [192, 98] on input "FABRIMODE NV - DEERLIJK" at bounding box center [192, 97] width 0 height 0
checkbox input "true"
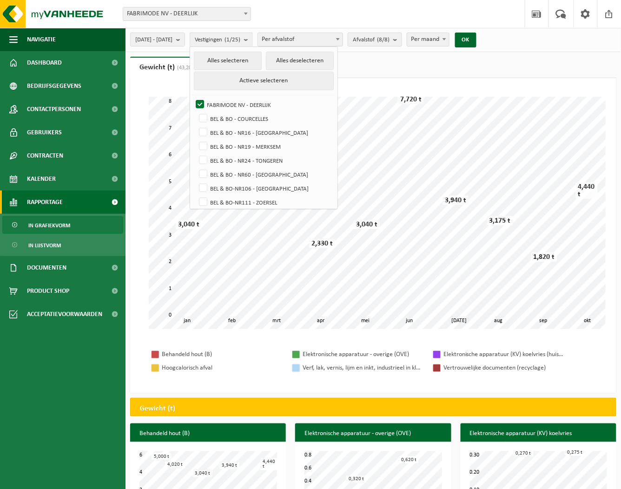
click at [317, 37] on span "Per afvalstof" at bounding box center [300, 39] width 85 height 13
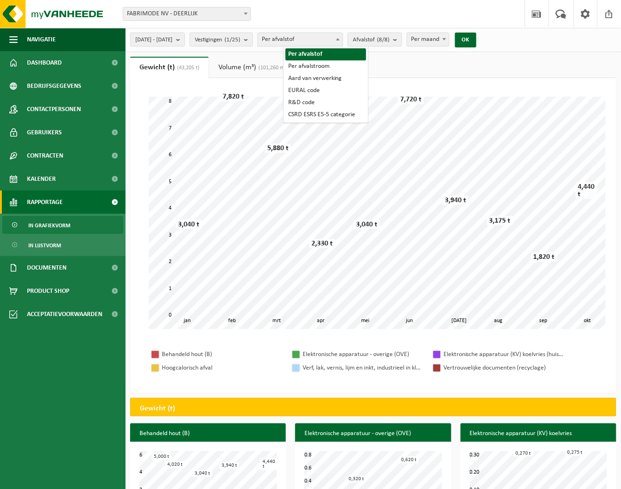
click at [342, 38] on span "Per afvalstof" at bounding box center [300, 39] width 85 height 13
click at [389, 38] on count "(8/8)" at bounding box center [383, 40] width 13 height 6
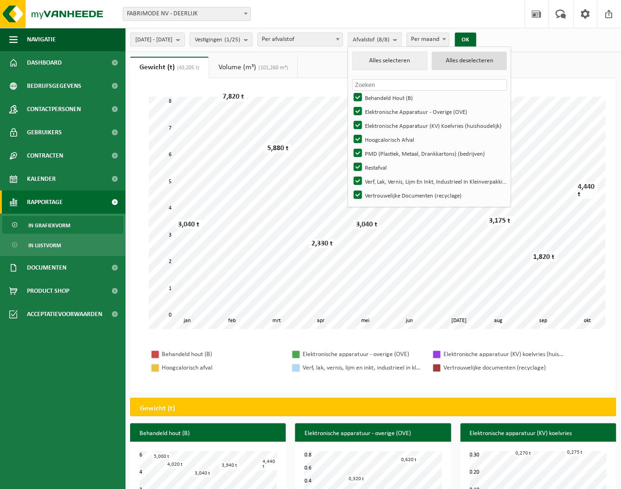
click at [469, 63] on button "Alles deselecteren" at bounding box center [469, 61] width 75 height 19
checkbox input "false"
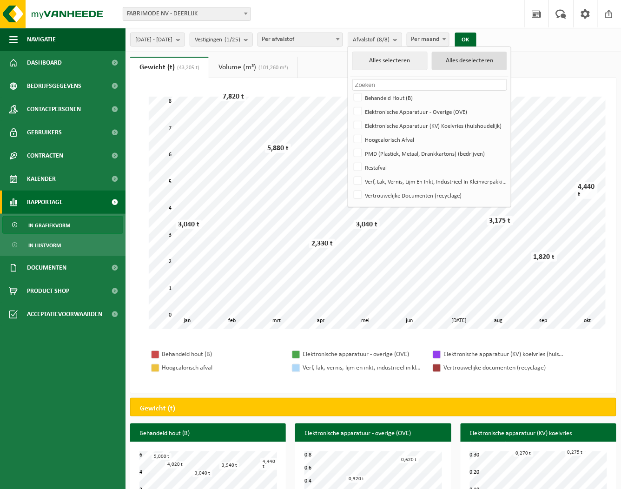
checkbox input "false"
click at [383, 154] on label "PMD (Plastiek, Metaal, Drankkartons) (bedrijven)" at bounding box center [429, 153] width 155 height 14
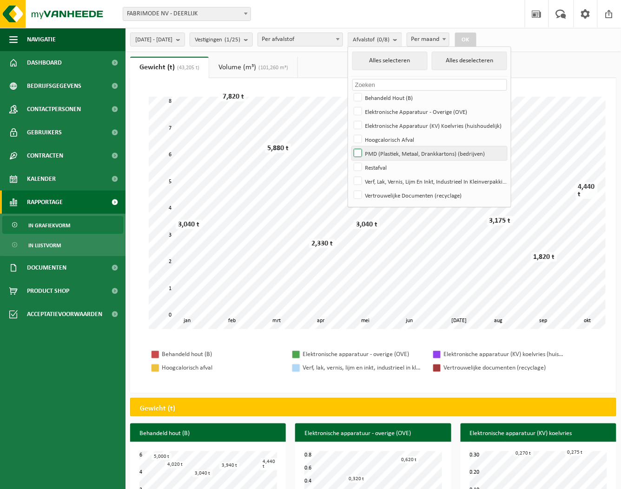
click at [350, 146] on input "PMD (Plastiek, Metaal, Drankkartons) (bedrijven)" at bounding box center [350, 146] width 0 height 0
checkbox input "true"
click at [476, 41] on button "OK" at bounding box center [465, 40] width 21 height 15
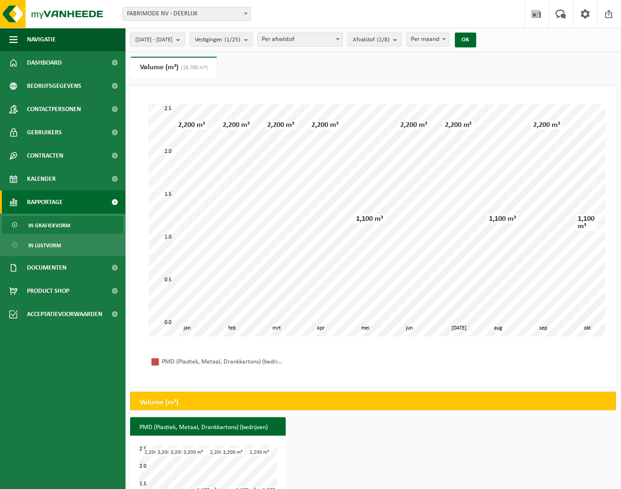
click at [448, 40] on span "Per maand" at bounding box center [427, 39] width 41 height 13
select select "1"
click at [476, 39] on button "OK" at bounding box center [465, 40] width 21 height 15
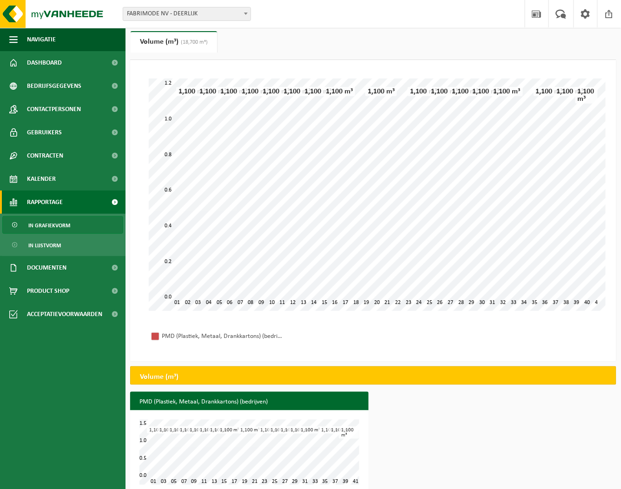
scroll to position [39, 0]
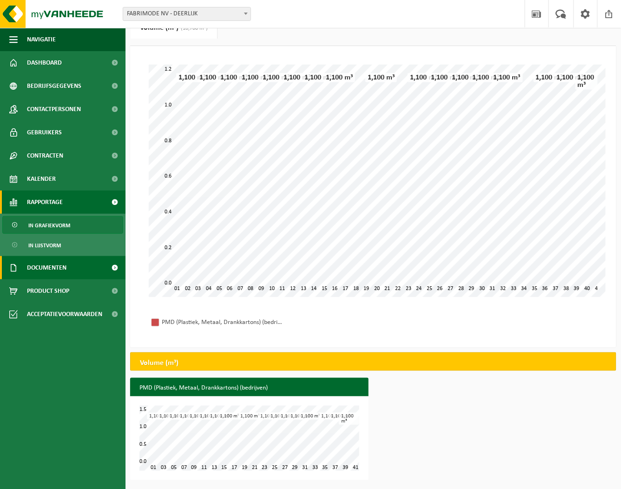
click at [42, 262] on span "Documenten" at bounding box center [46, 267] width 39 height 23
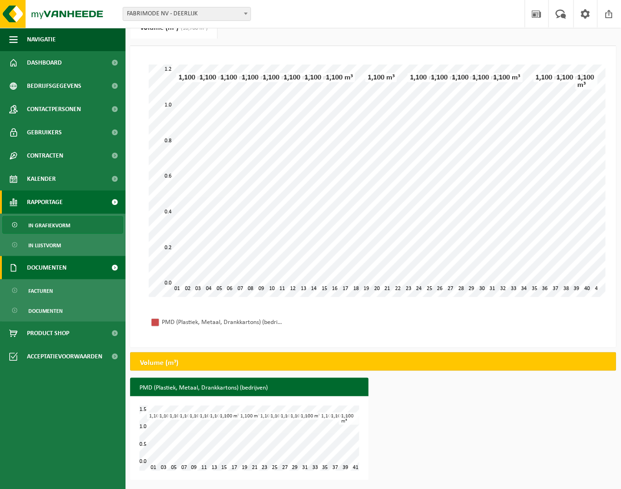
click at [43, 268] on span "Documenten" at bounding box center [46, 267] width 39 height 23
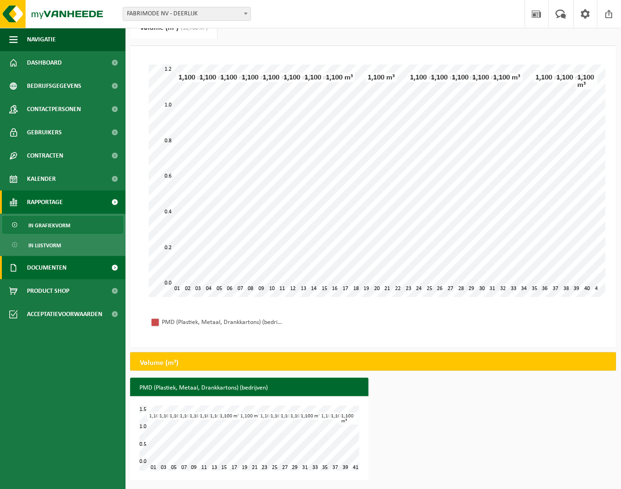
click at [43, 270] on span "Documenten" at bounding box center [46, 267] width 39 height 23
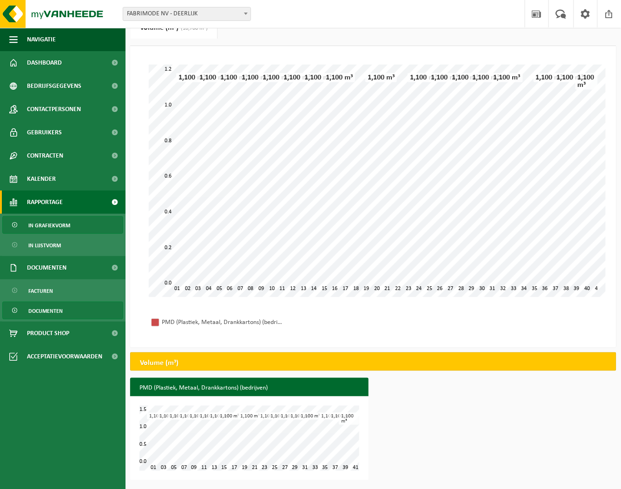
click at [43, 313] on span "Documenten" at bounding box center [45, 311] width 34 height 18
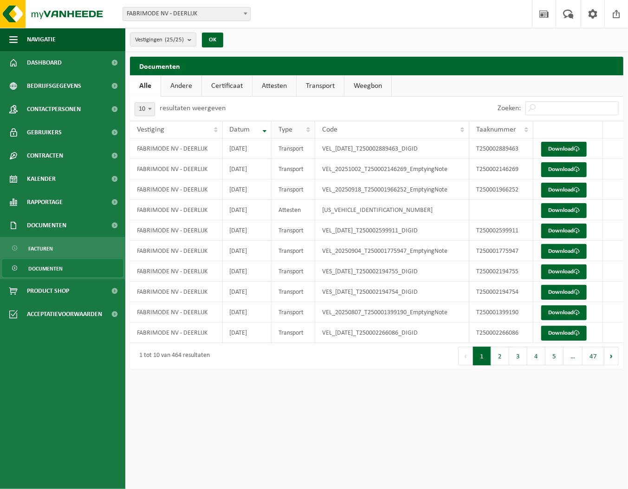
click at [309, 131] on th "Type" at bounding box center [294, 130] width 44 height 18
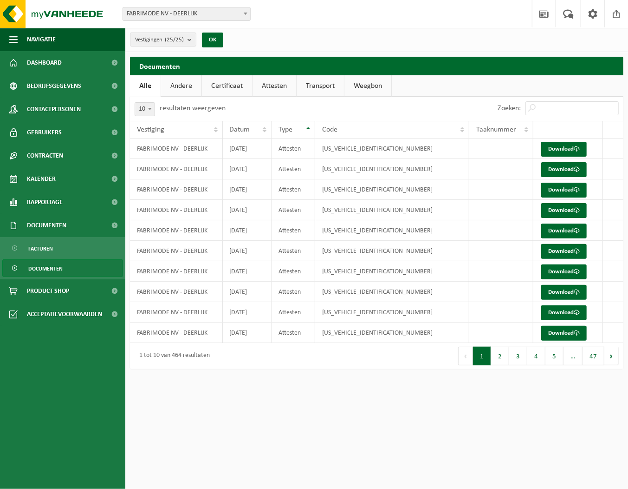
click at [309, 131] on th "Type" at bounding box center [294, 130] width 44 height 18
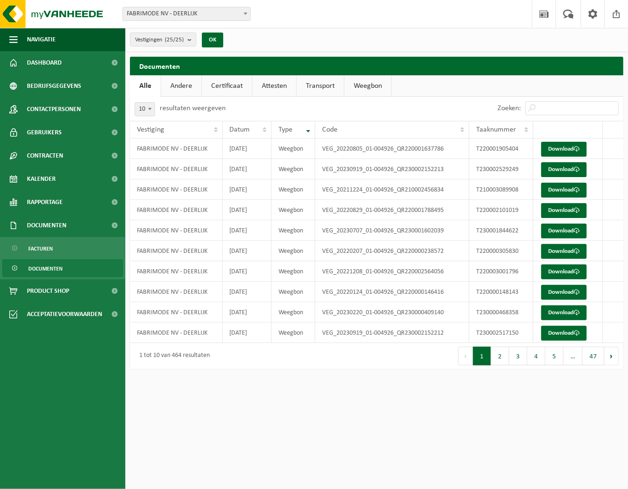
click at [309, 131] on th "Type" at bounding box center [294, 130] width 44 height 18
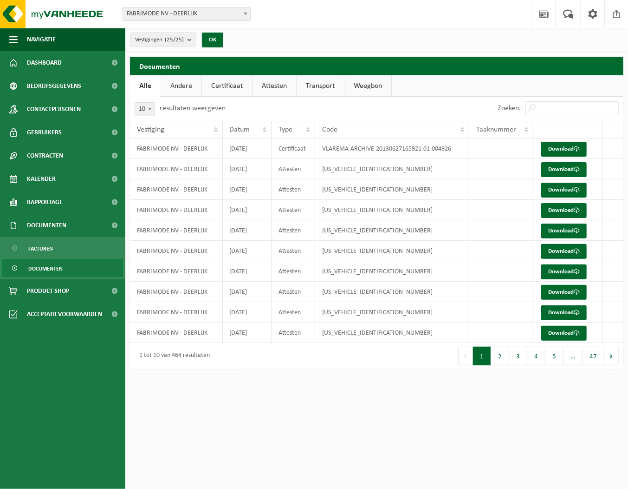
click at [309, 131] on th "Type" at bounding box center [294, 130] width 44 height 18
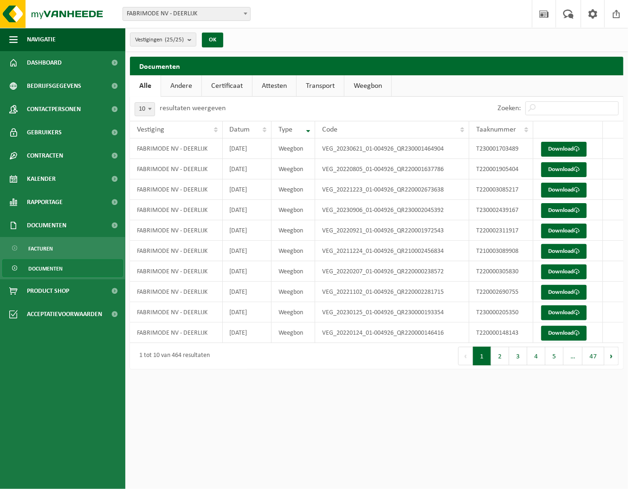
click at [309, 131] on th "Type" at bounding box center [294, 130] width 44 height 18
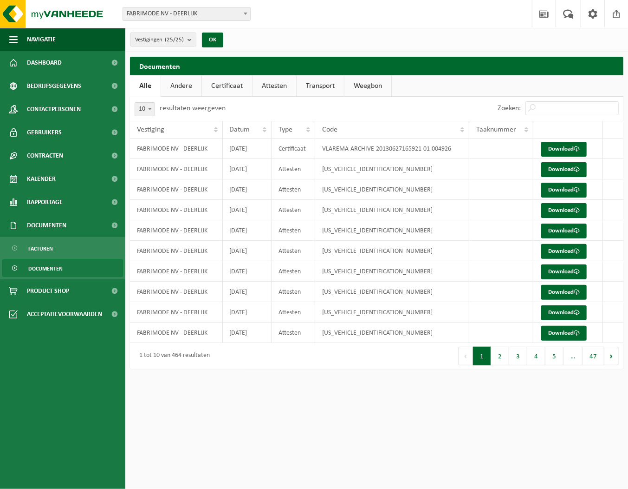
click at [325, 85] on link "Transport" at bounding box center [320, 85] width 47 height 21
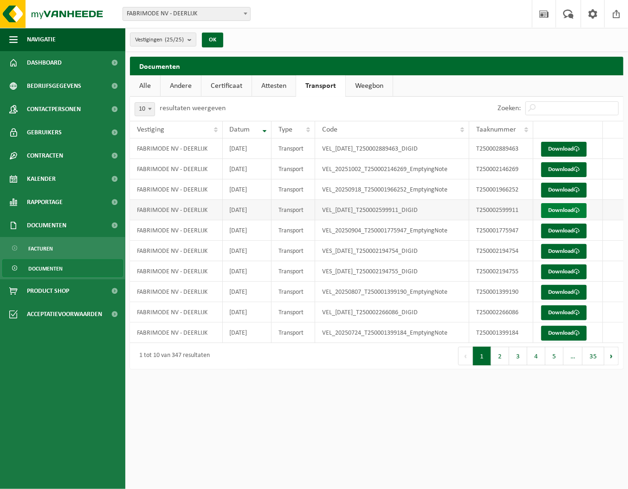
click at [568, 211] on link "Download" at bounding box center [565, 210] width 46 height 15
click at [620, 15] on span at bounding box center [617, 13] width 14 height 27
